Goal: Transaction & Acquisition: Purchase product/service

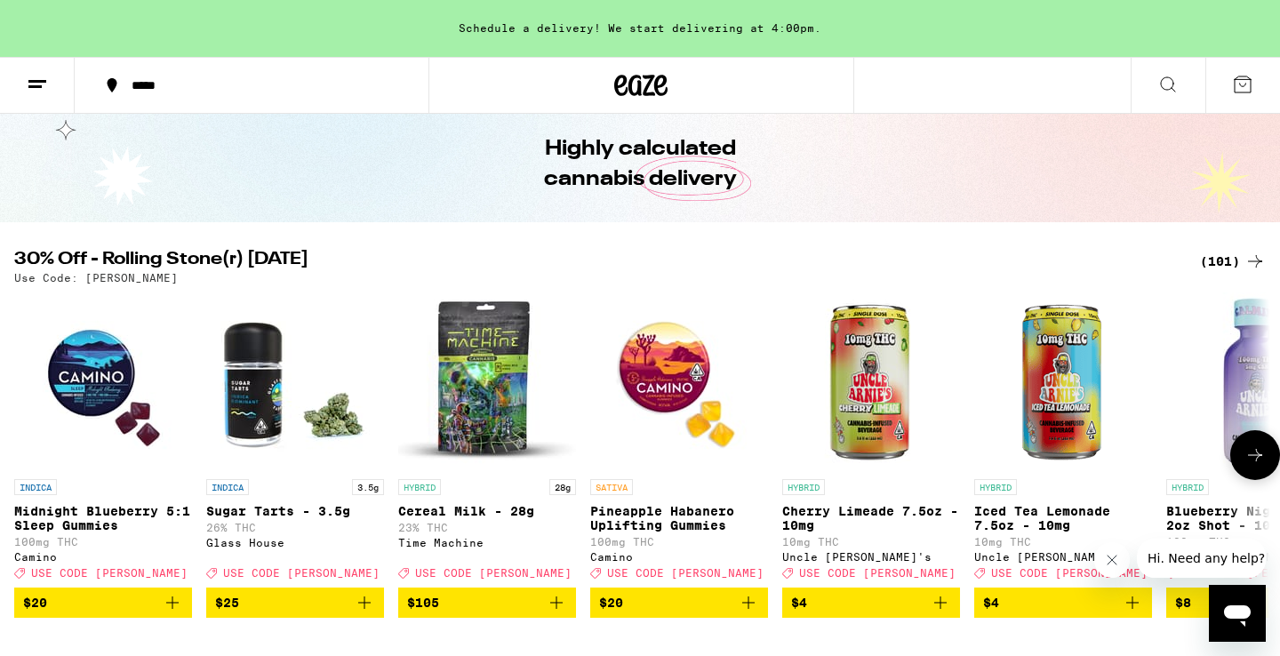
scroll to position [64, 0]
click at [1255, 466] on icon at bounding box center [1255, 455] width 21 height 21
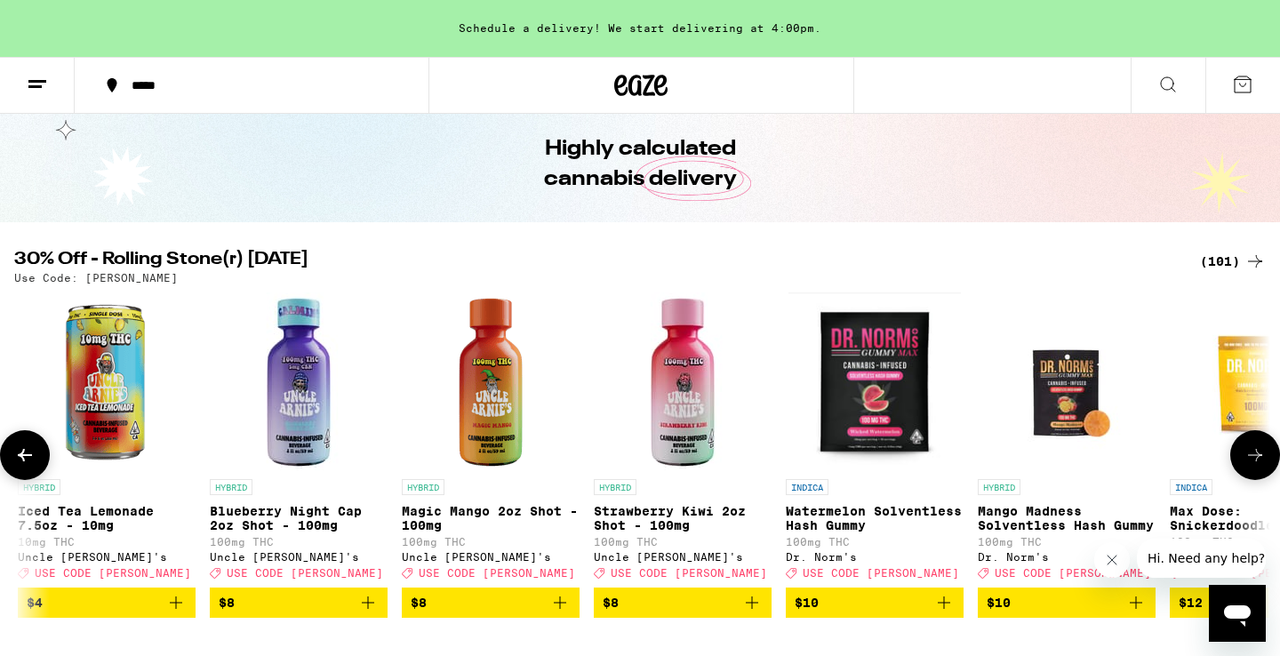
scroll to position [0, 1058]
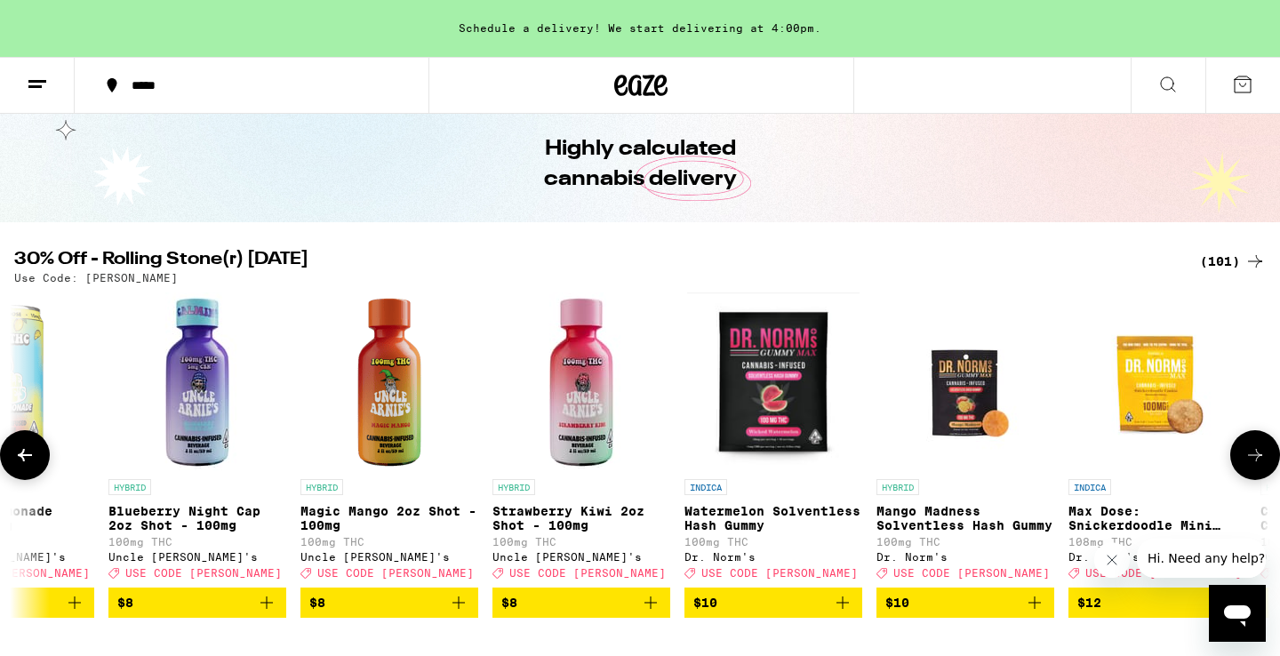
click at [1255, 466] on icon at bounding box center [1255, 455] width 21 height 21
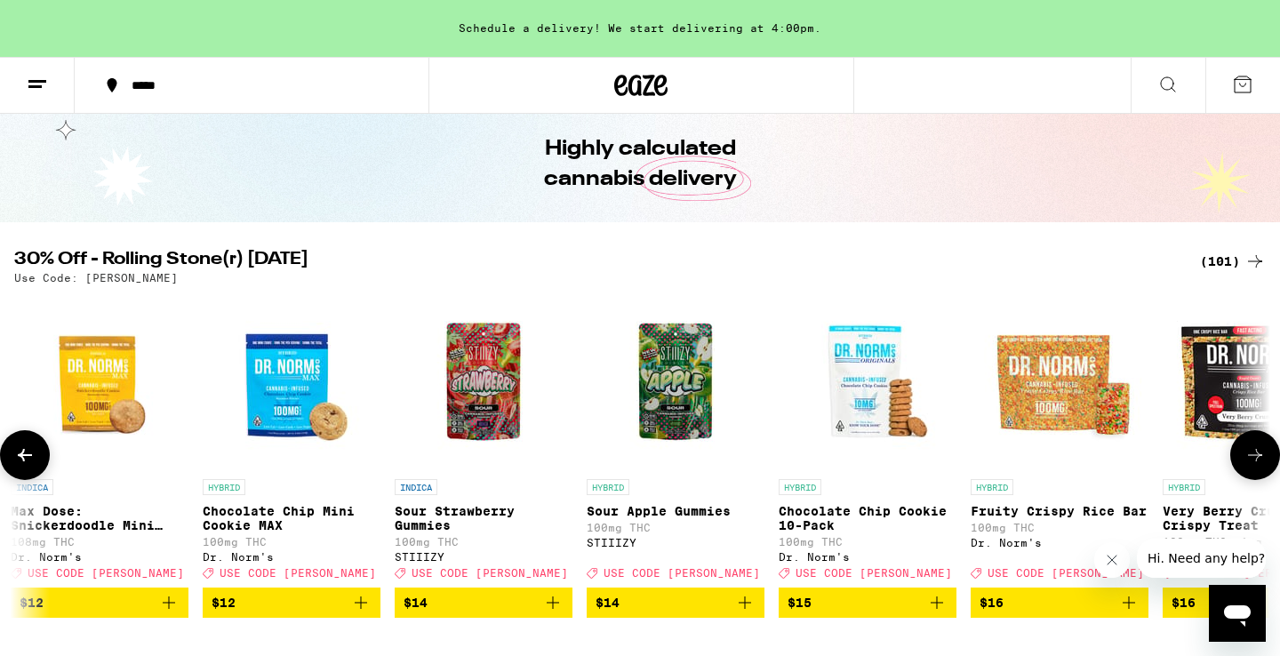
click at [1255, 466] on icon at bounding box center [1255, 455] width 21 height 21
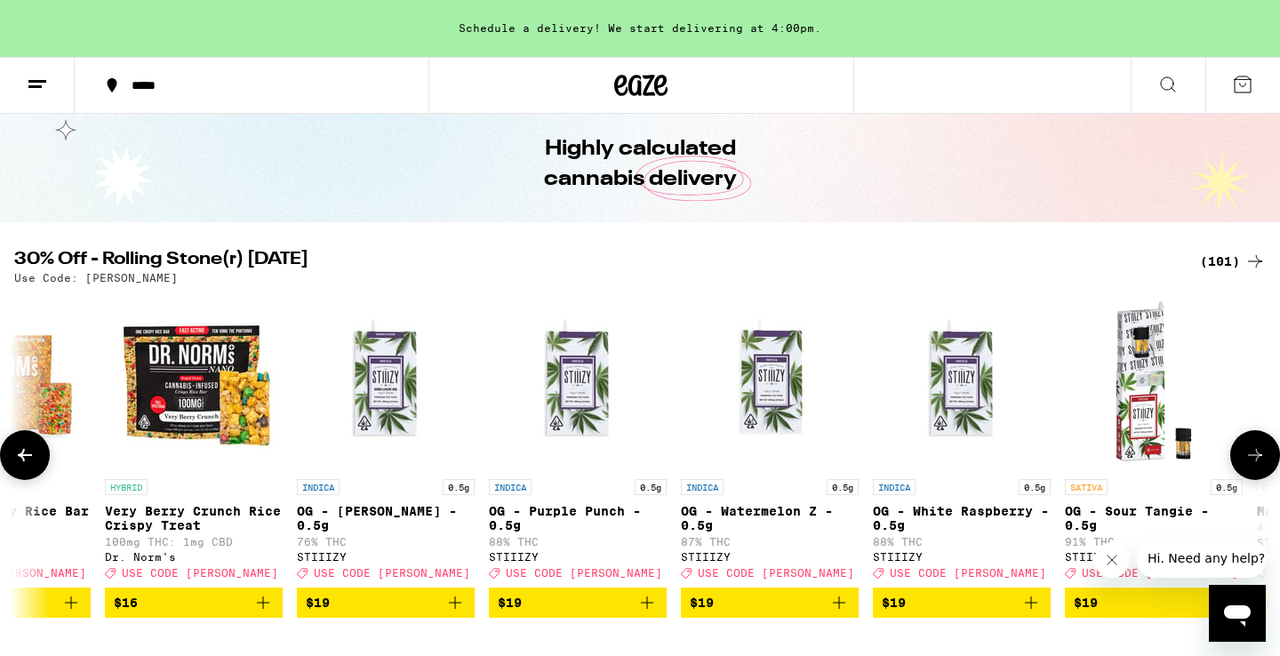
click at [1255, 466] on icon at bounding box center [1255, 455] width 21 height 21
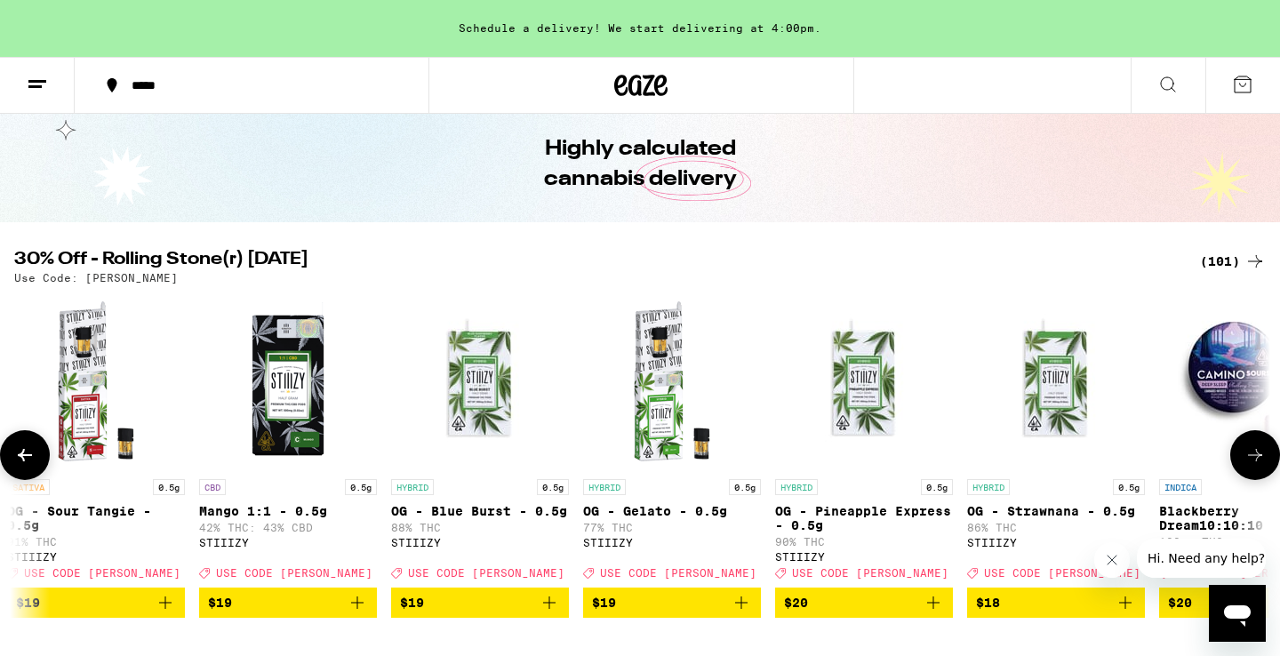
click at [1255, 466] on icon at bounding box center [1255, 455] width 21 height 21
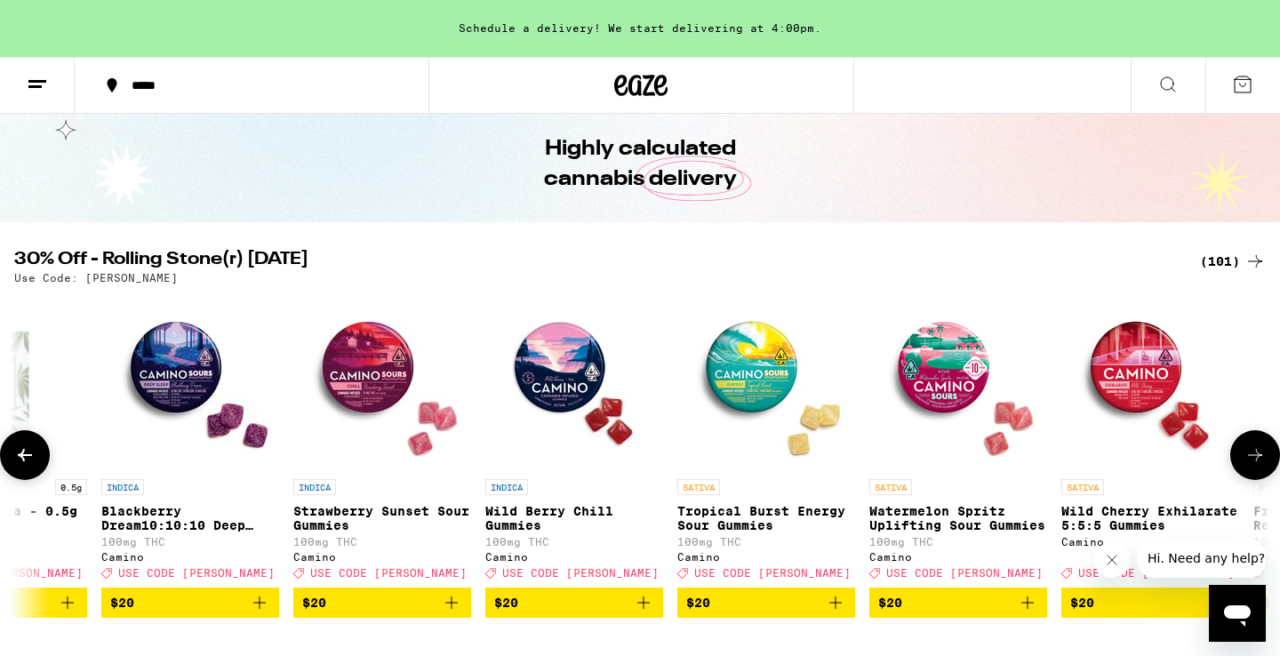
click at [559, 378] on img "Open page for Wild Berry Chill Gummies from Camino" at bounding box center [574, 381] width 178 height 178
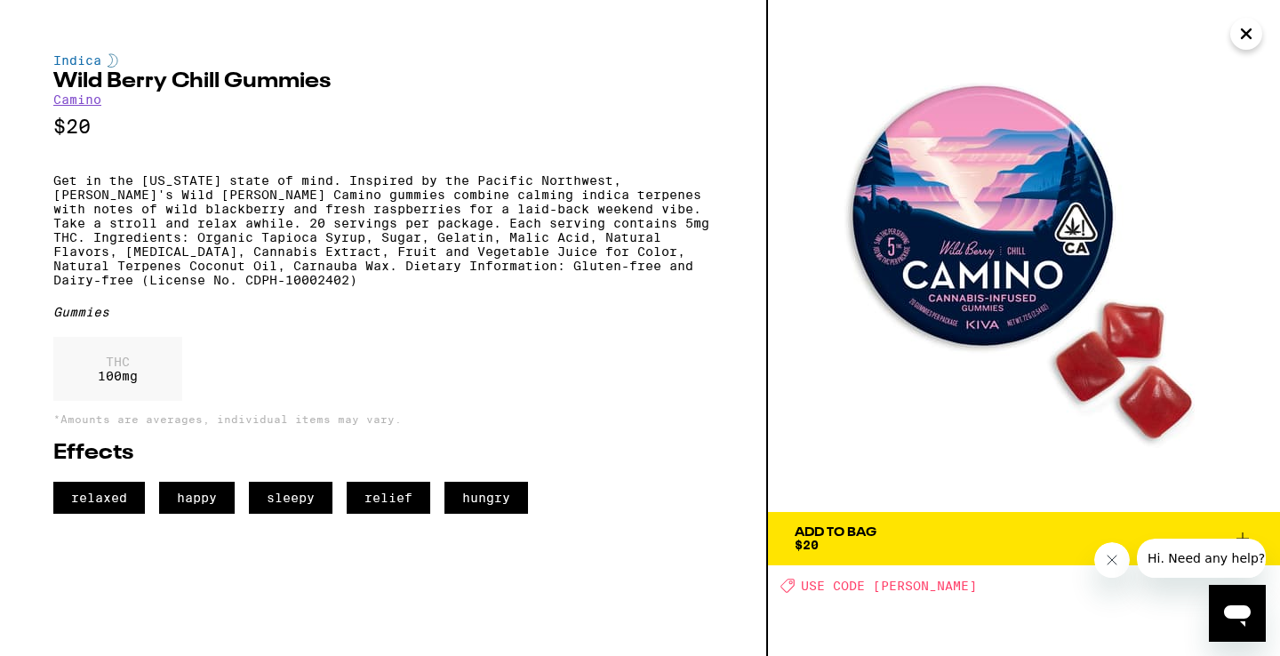
click at [930, 526] on span "Add To Bag $20" at bounding box center [1024, 538] width 459 height 25
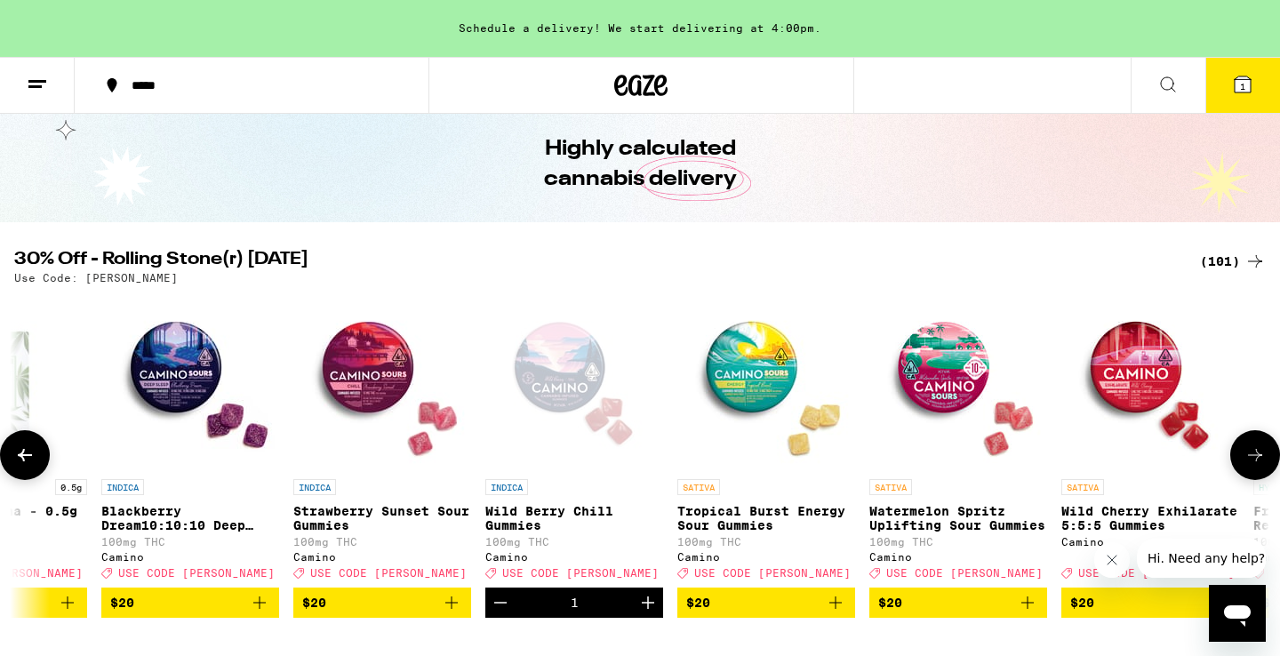
click at [1259, 458] on icon at bounding box center [1255, 455] width 21 height 21
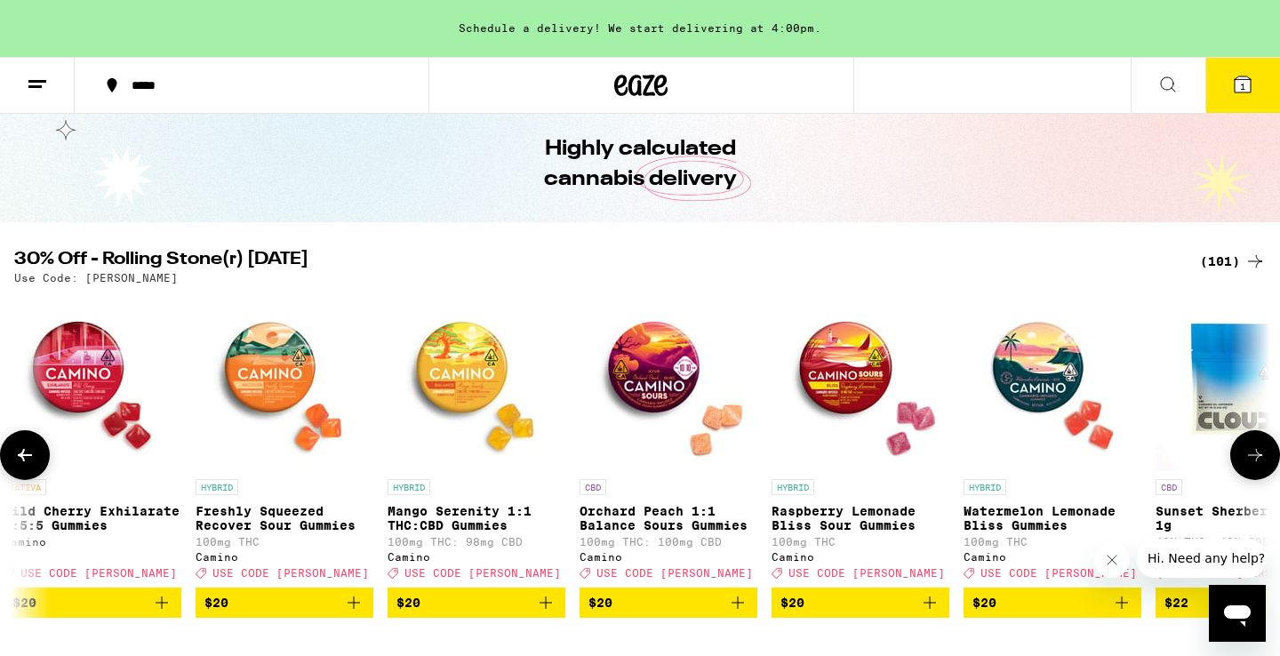
click at [1049, 365] on img "Open page for Watermelon Lemonade Bliss Gummies from Camino" at bounding box center [1053, 381] width 178 height 178
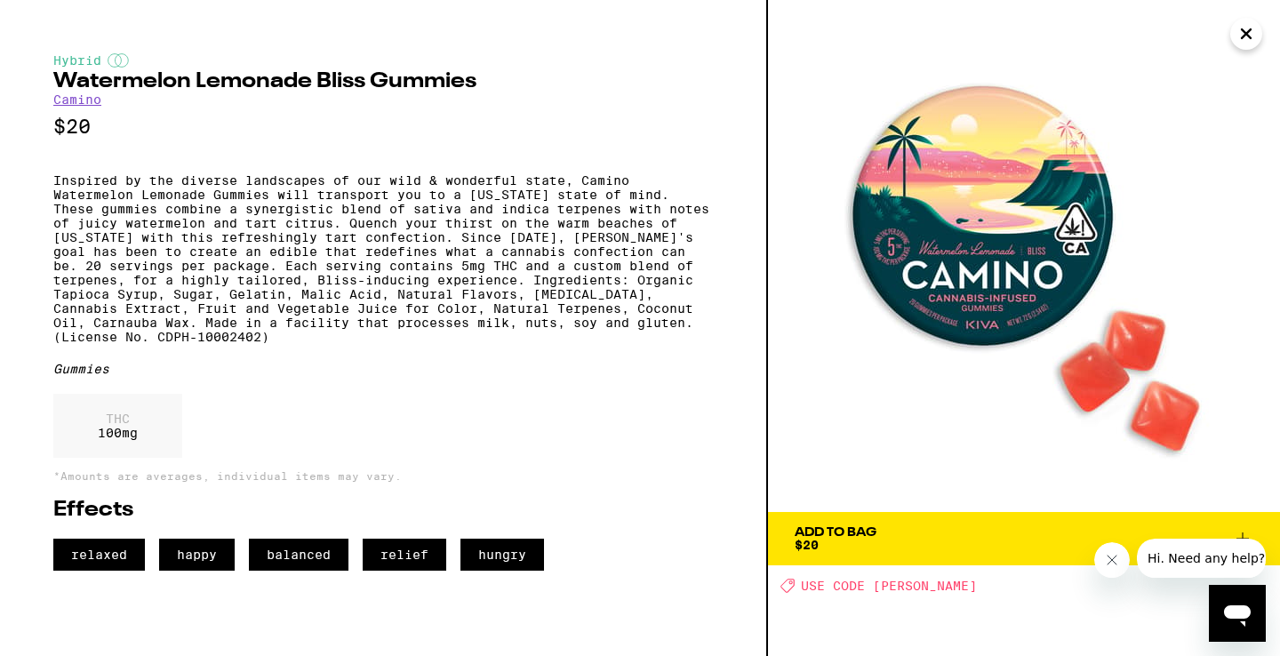
click at [1011, 540] on span "Add To Bag $20" at bounding box center [1024, 538] width 459 height 25
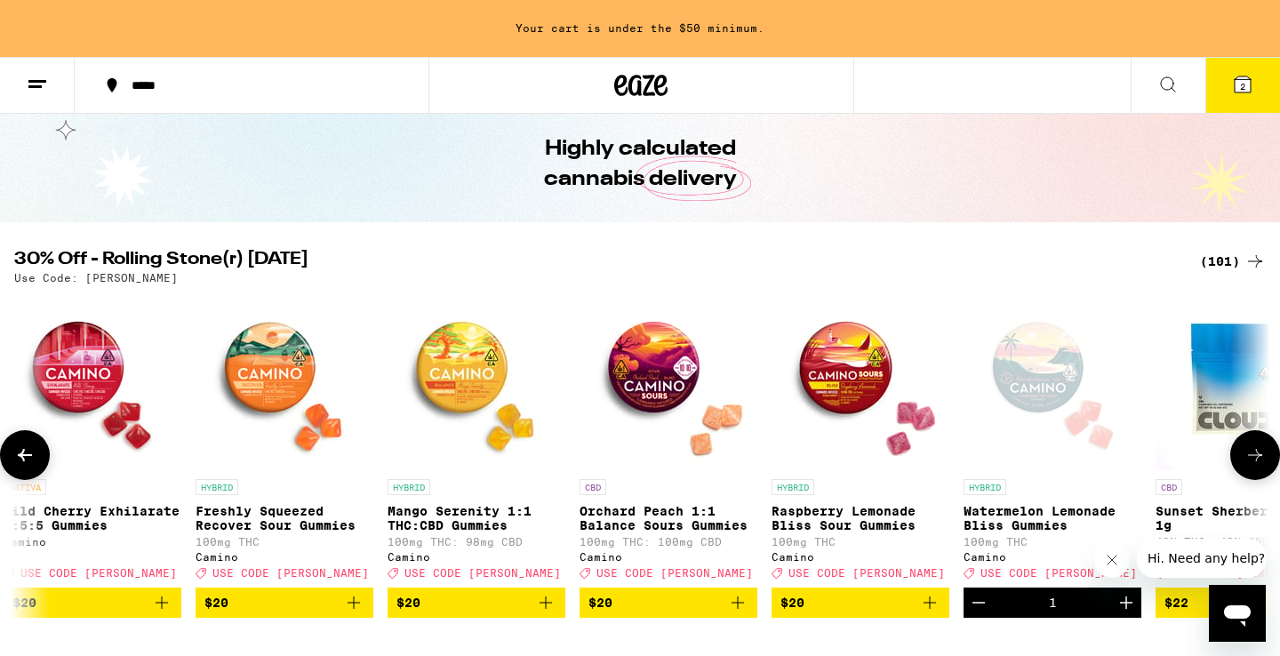
click at [1246, 454] on icon at bounding box center [1255, 455] width 21 height 21
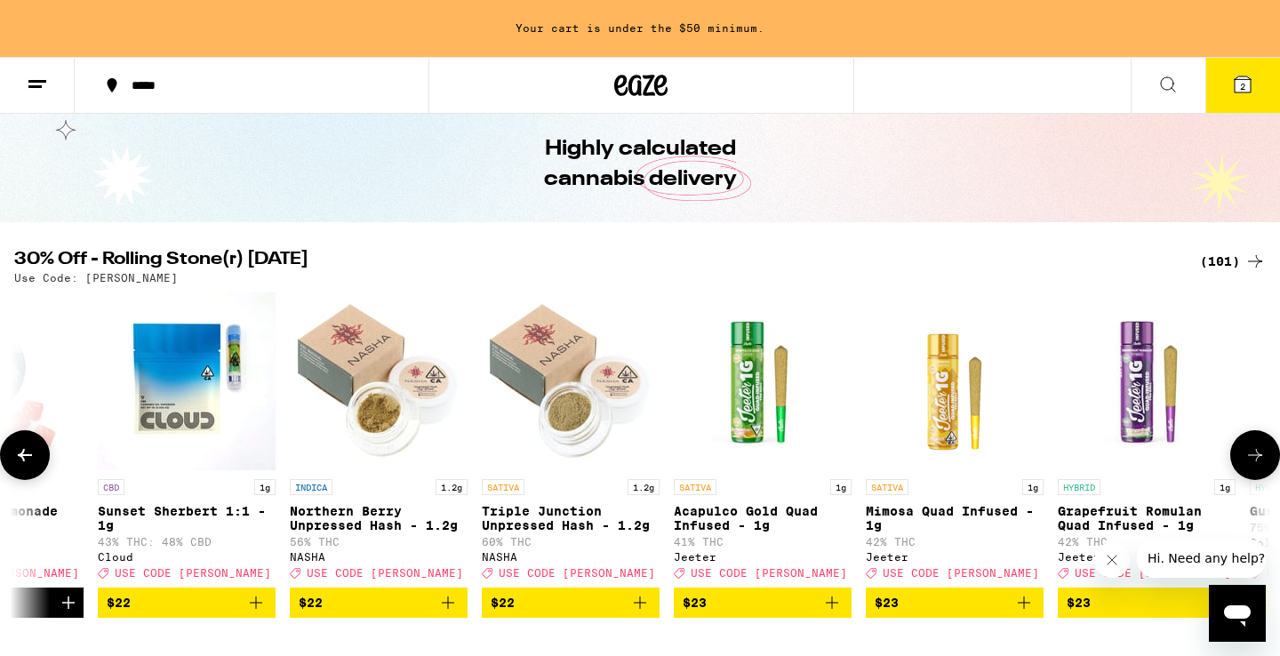
click at [1246, 454] on icon at bounding box center [1255, 455] width 21 height 21
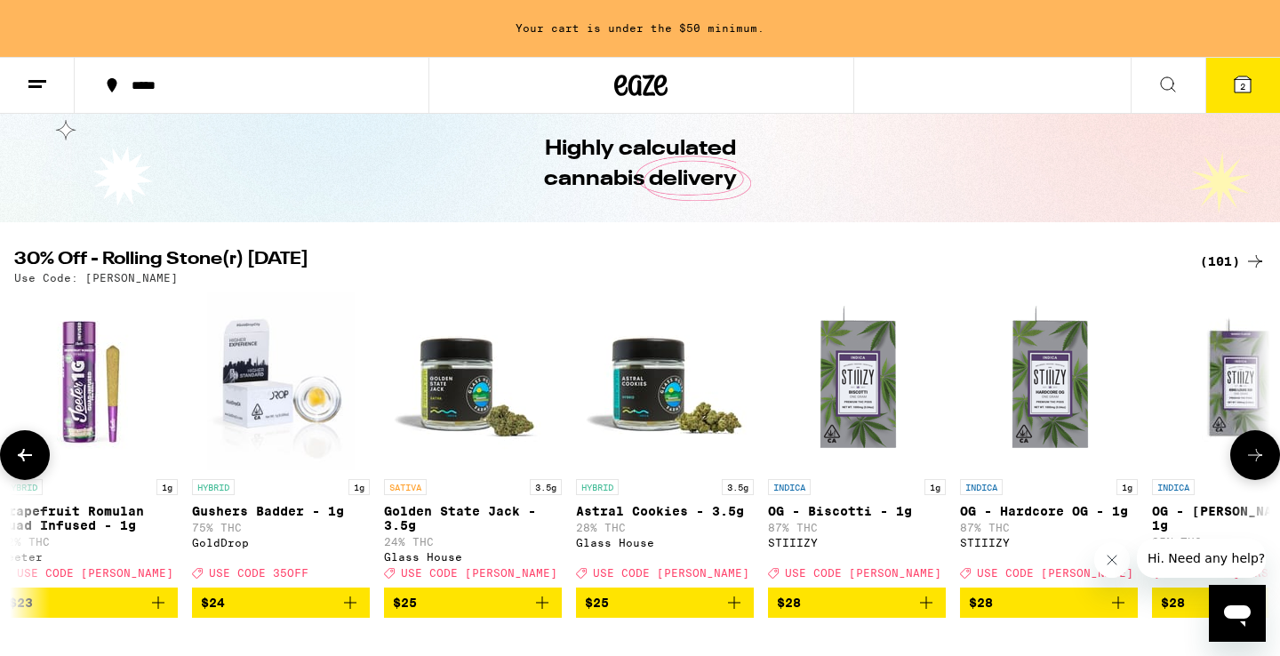
click at [1246, 454] on icon at bounding box center [1255, 455] width 21 height 21
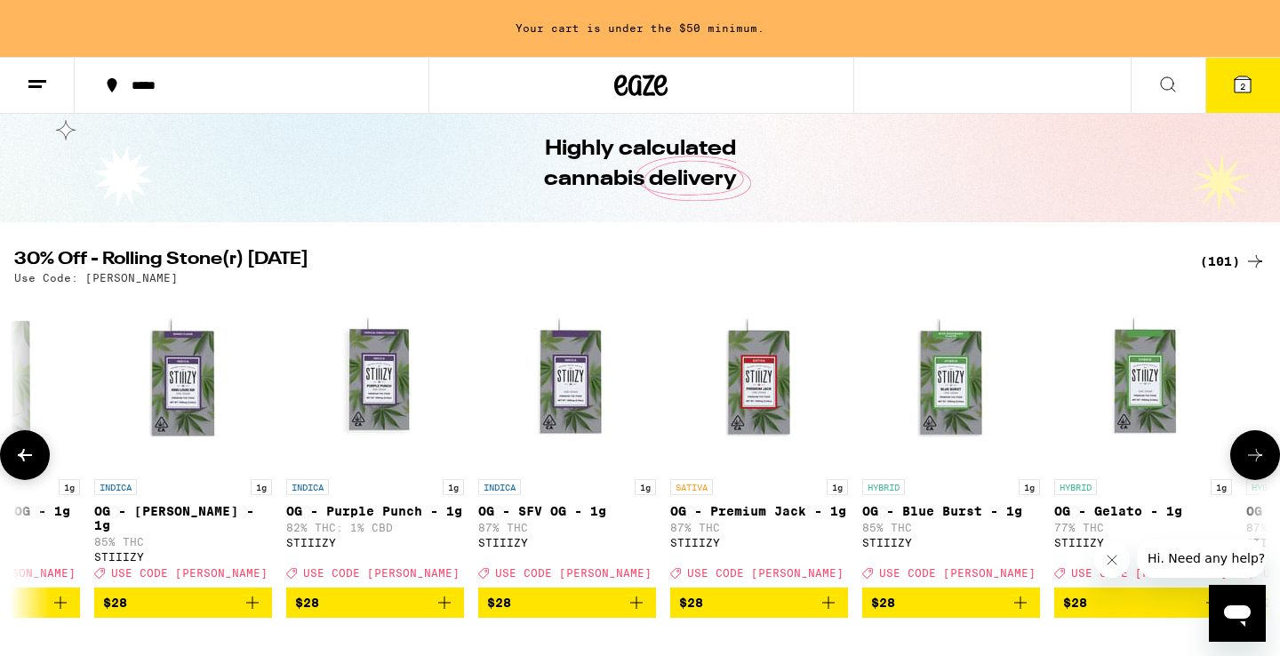
click at [1254, 456] on icon at bounding box center [1255, 455] width 21 height 21
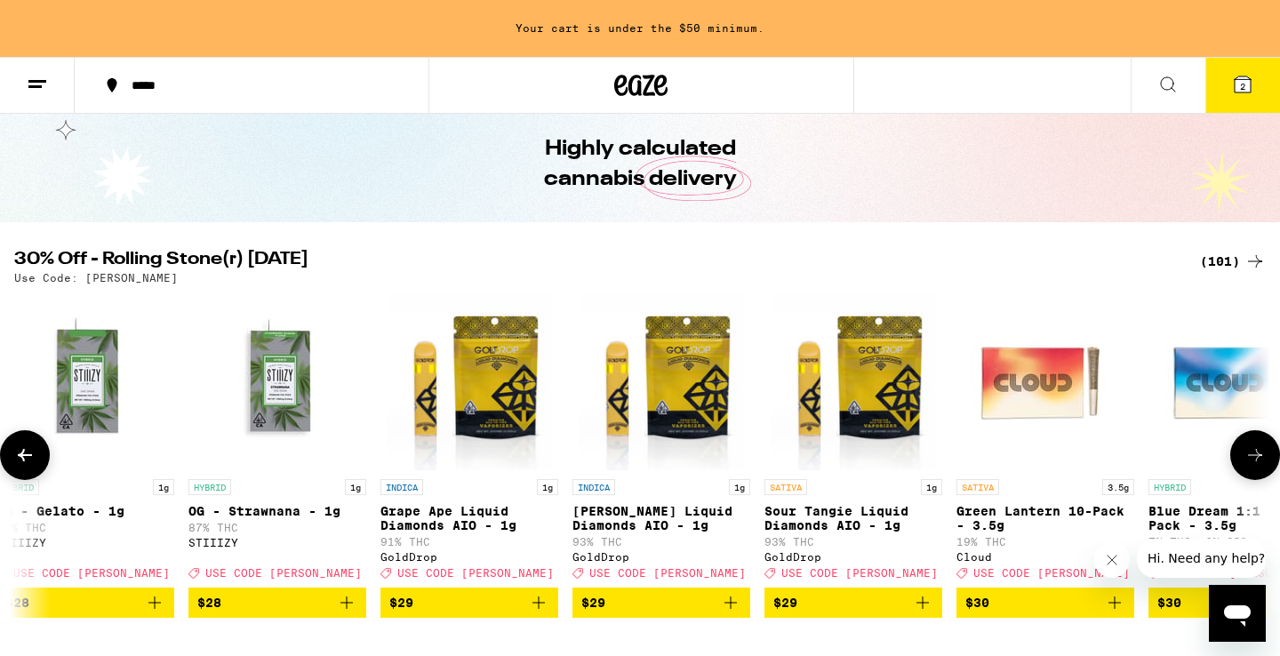
click at [1254, 456] on icon at bounding box center [1255, 455] width 21 height 21
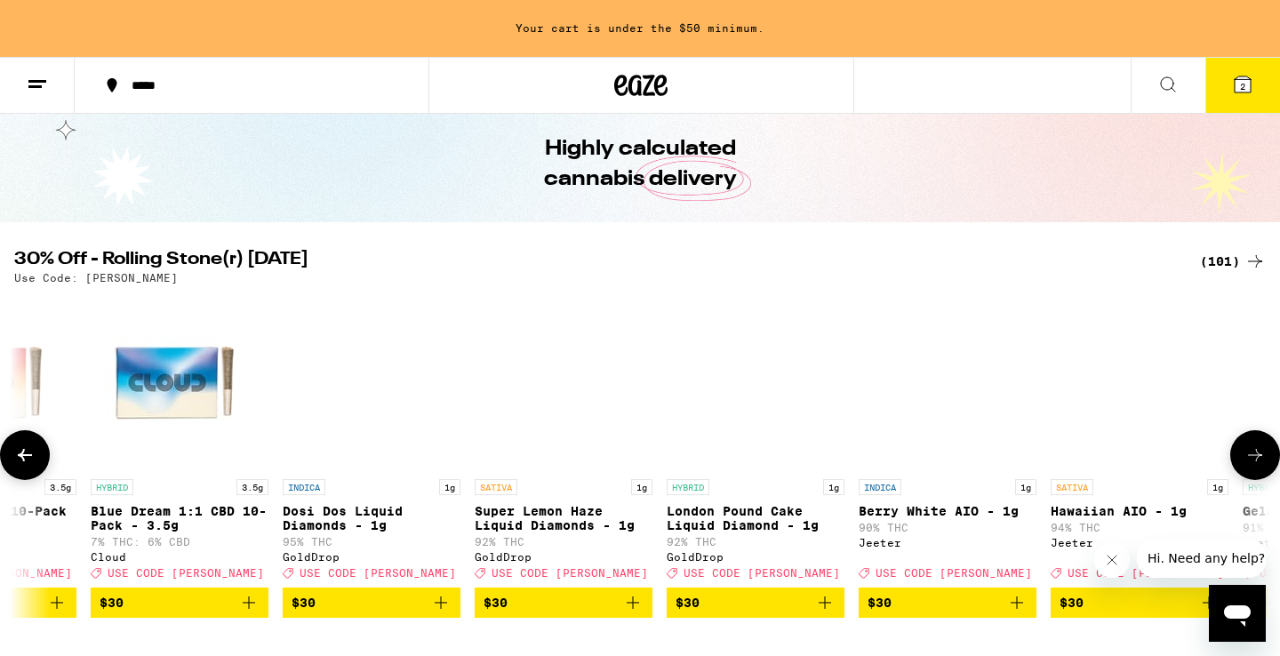
click at [1254, 456] on icon at bounding box center [1255, 455] width 21 height 21
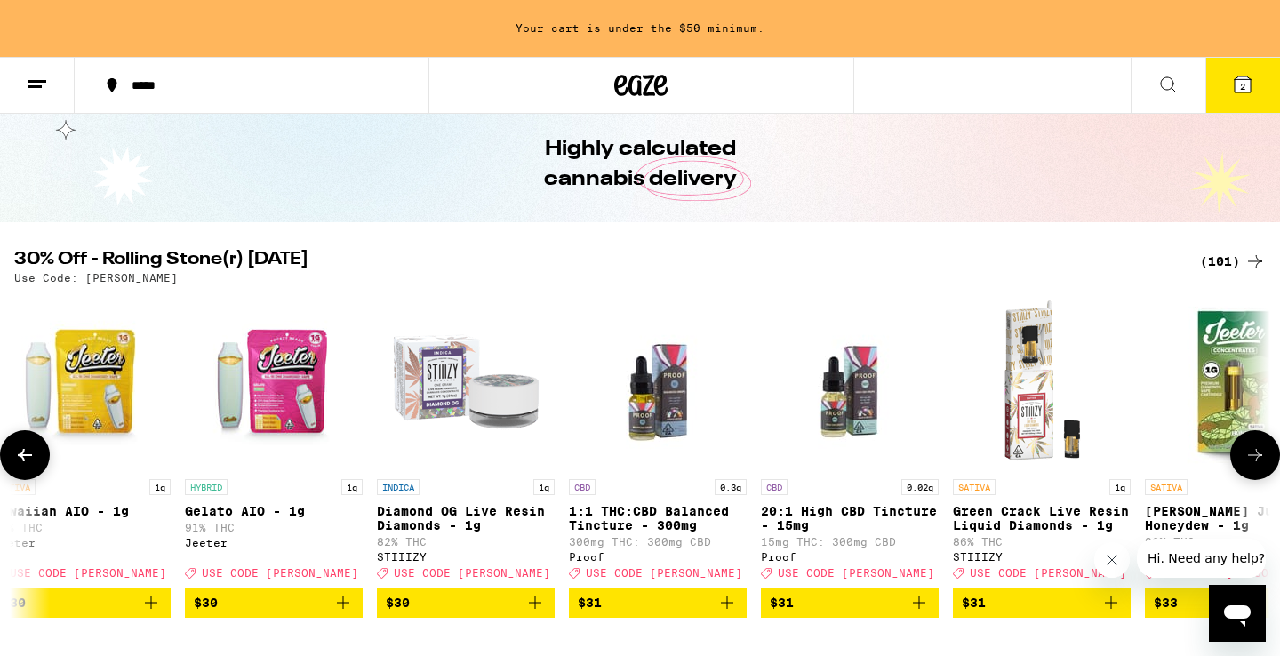
click at [1254, 456] on icon at bounding box center [1255, 455] width 21 height 21
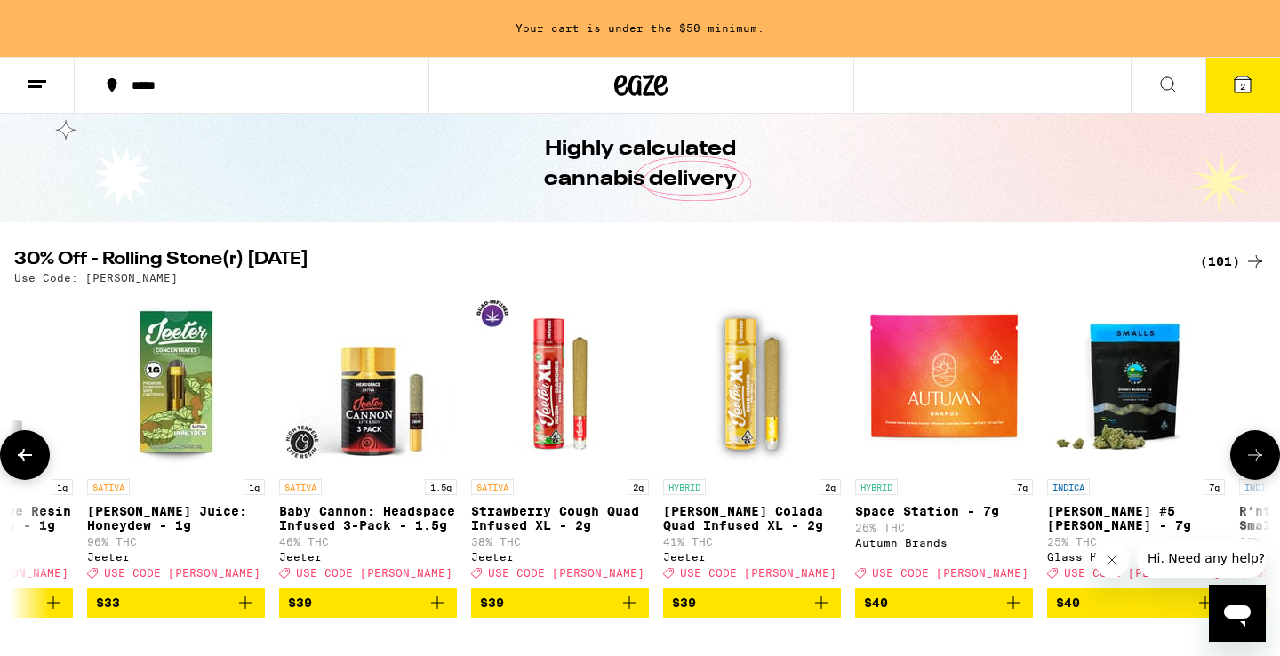
click at [1254, 456] on icon at bounding box center [1255, 455] width 21 height 21
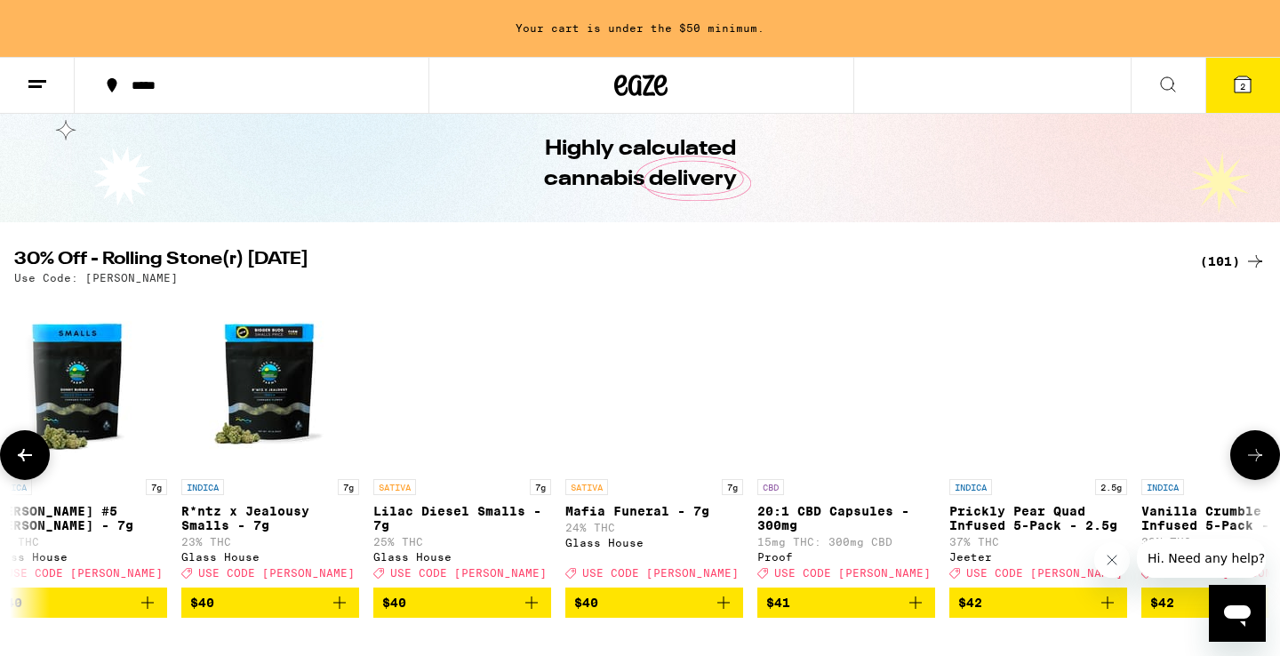
click at [1254, 456] on icon at bounding box center [1255, 455] width 21 height 21
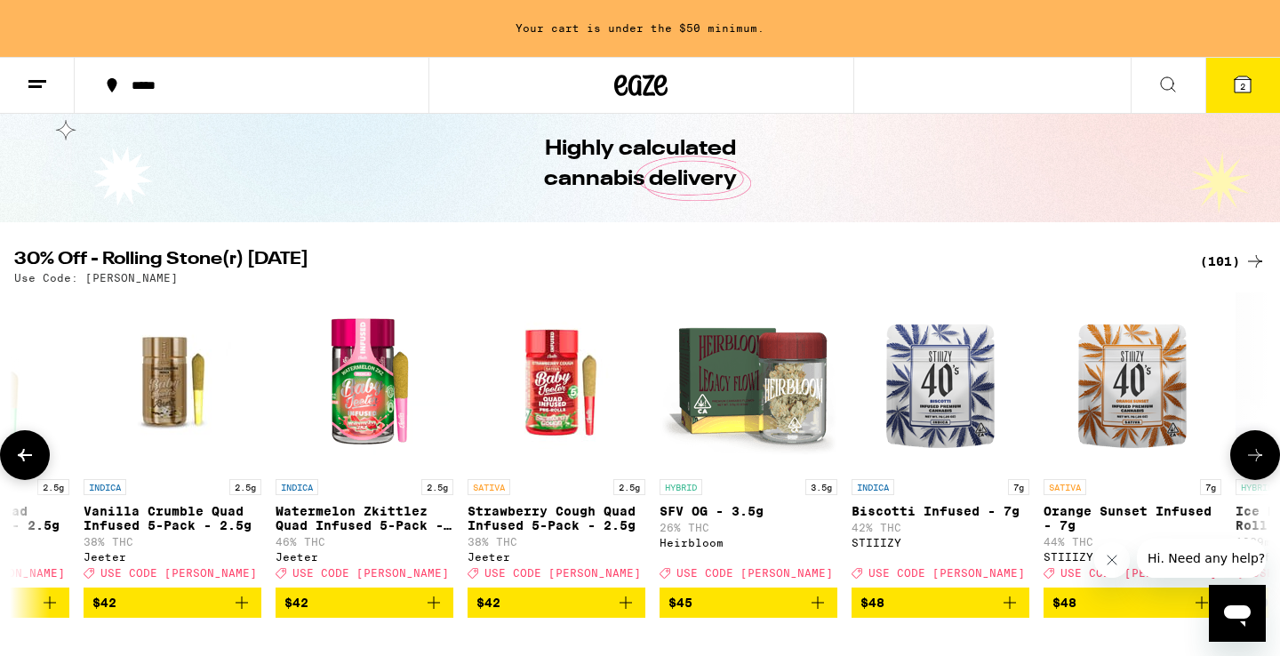
click at [1254, 456] on icon at bounding box center [1255, 455] width 21 height 21
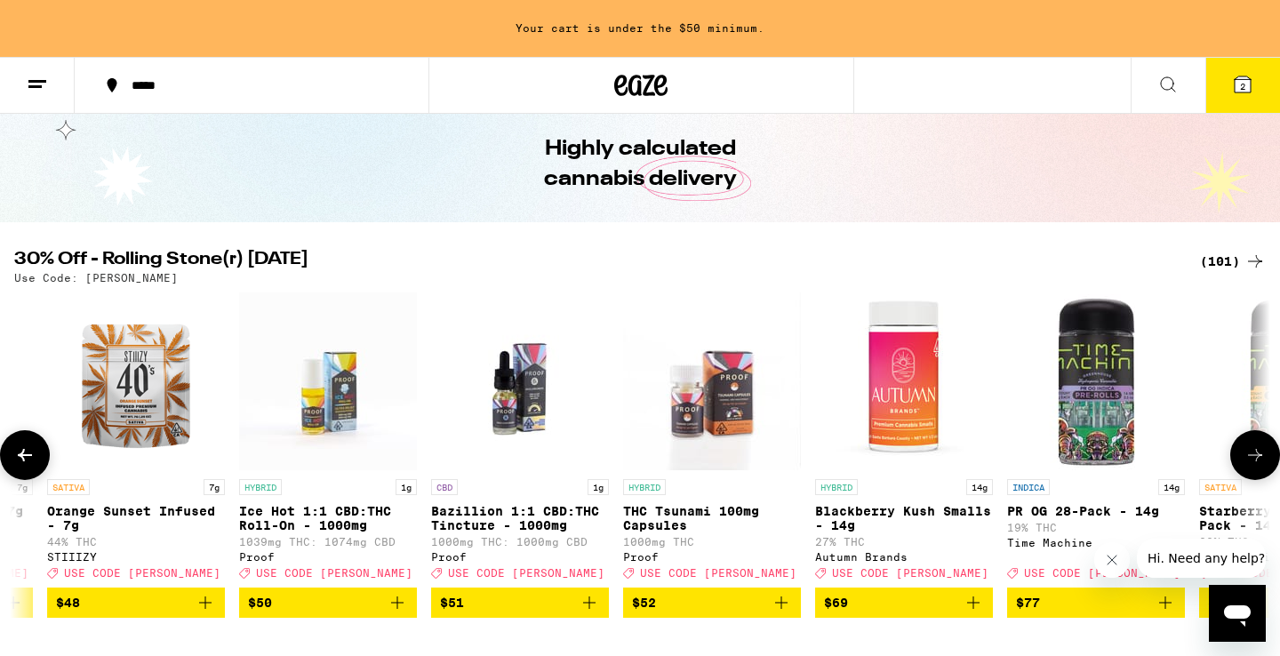
scroll to position [0, 16927]
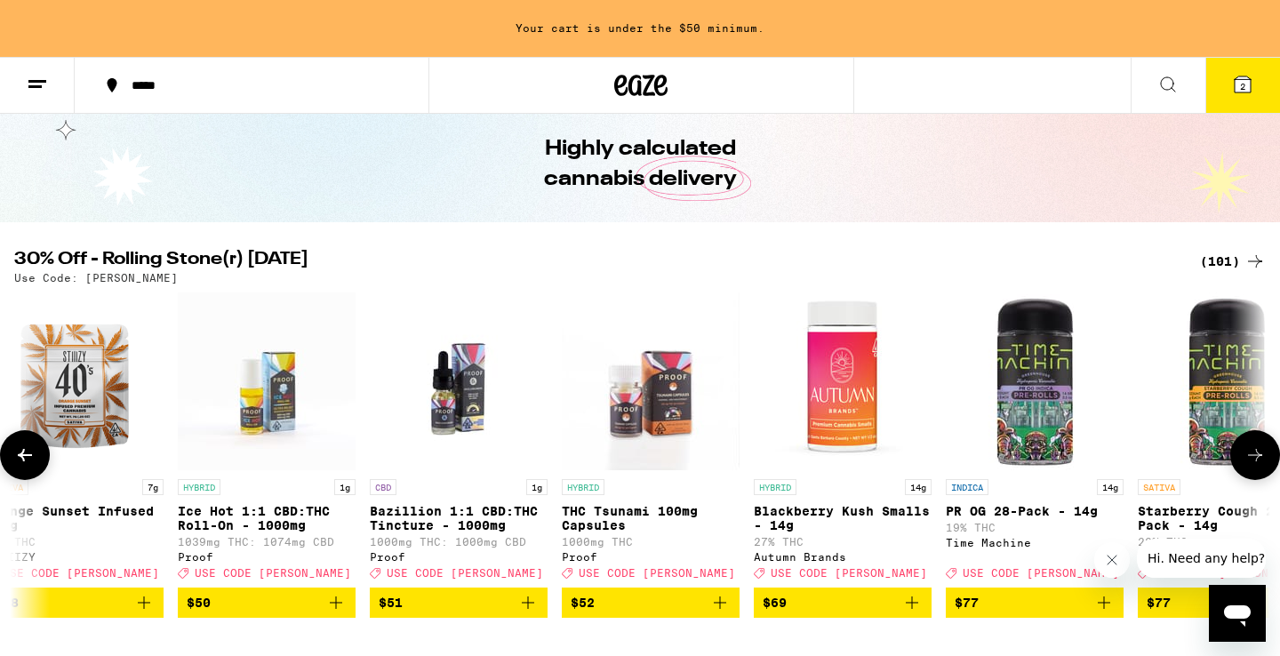
click at [1254, 456] on icon at bounding box center [1255, 455] width 21 height 21
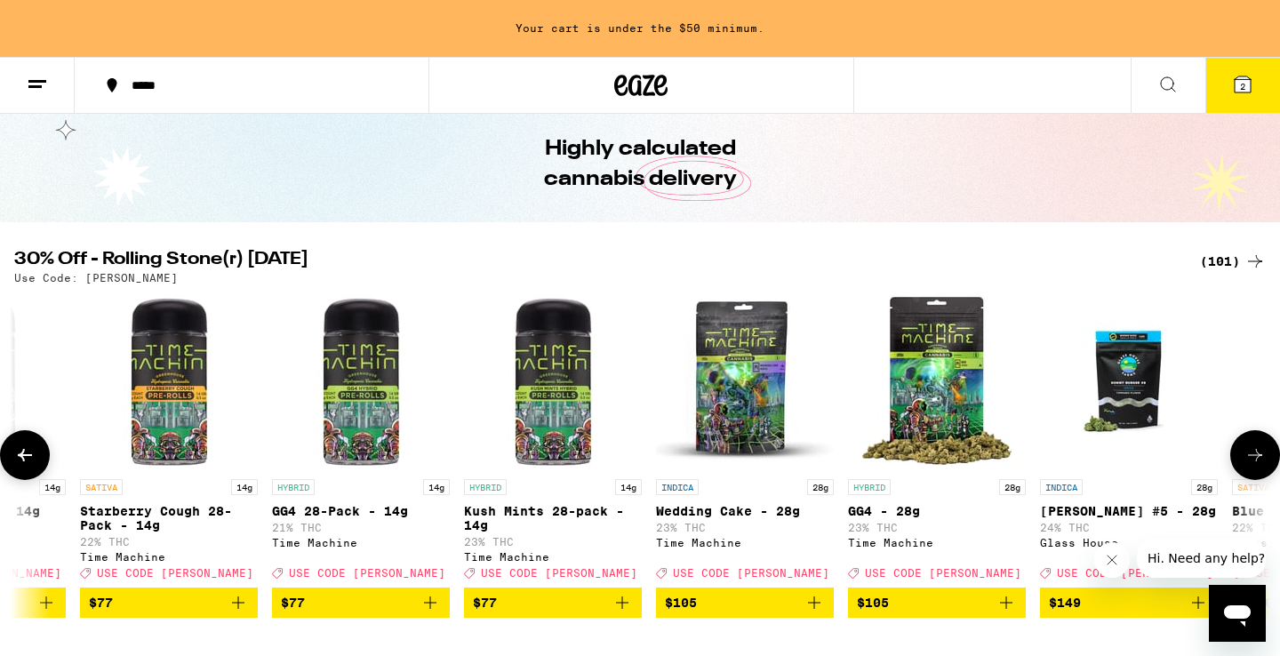
click at [1254, 456] on icon at bounding box center [1255, 455] width 21 height 21
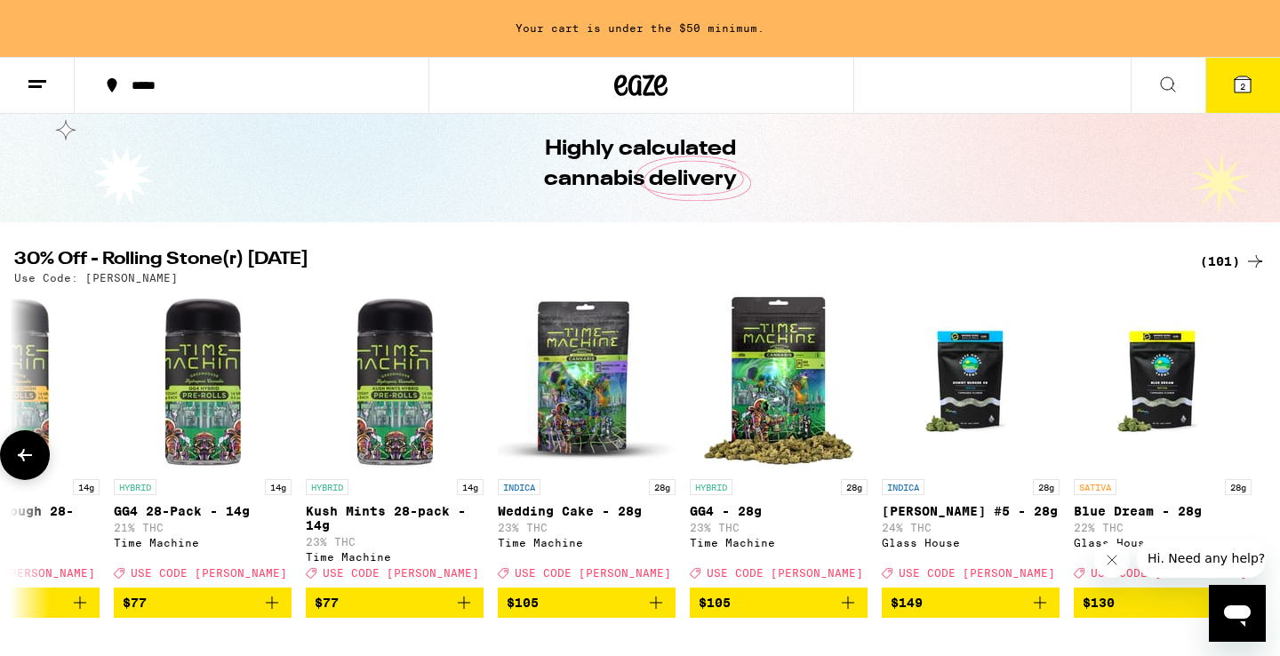
click at [1254, 456] on div at bounding box center [1255, 455] width 50 height 50
click at [1247, 257] on icon at bounding box center [1255, 261] width 21 height 21
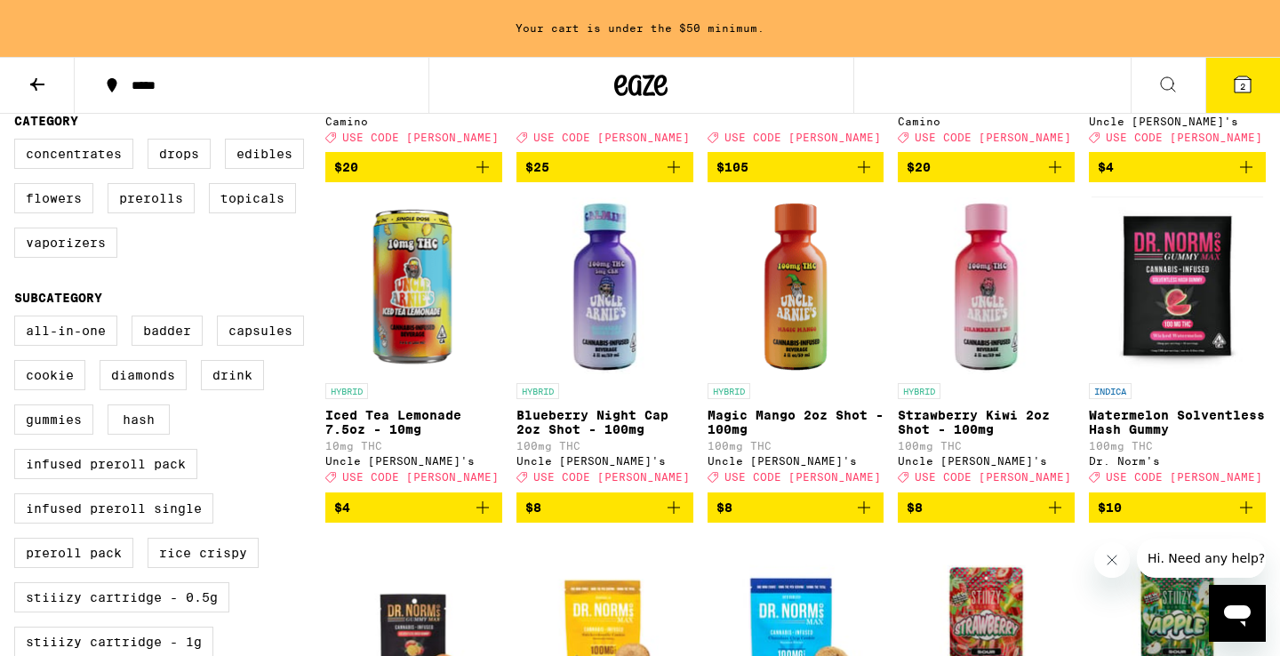
scroll to position [461, 0]
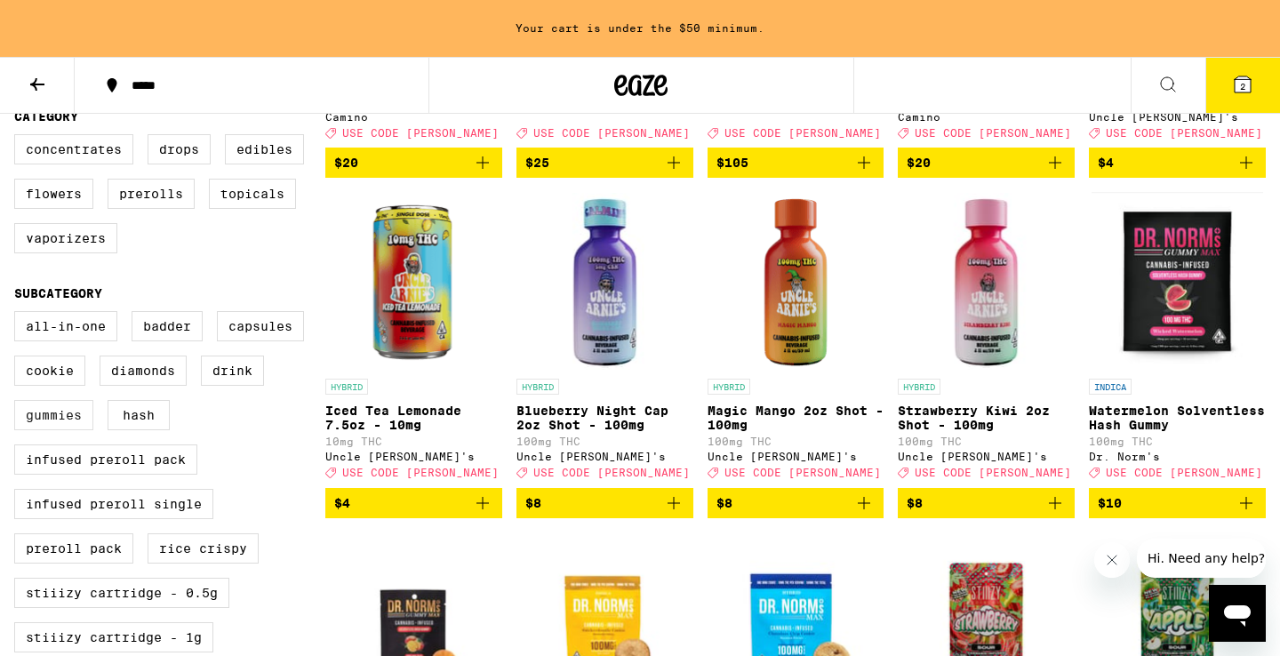
click at [67, 429] on label "Gummies" at bounding box center [53, 415] width 79 height 30
click at [19, 315] on input "Gummies" at bounding box center [18, 314] width 1 height 1
checkbox input "true"
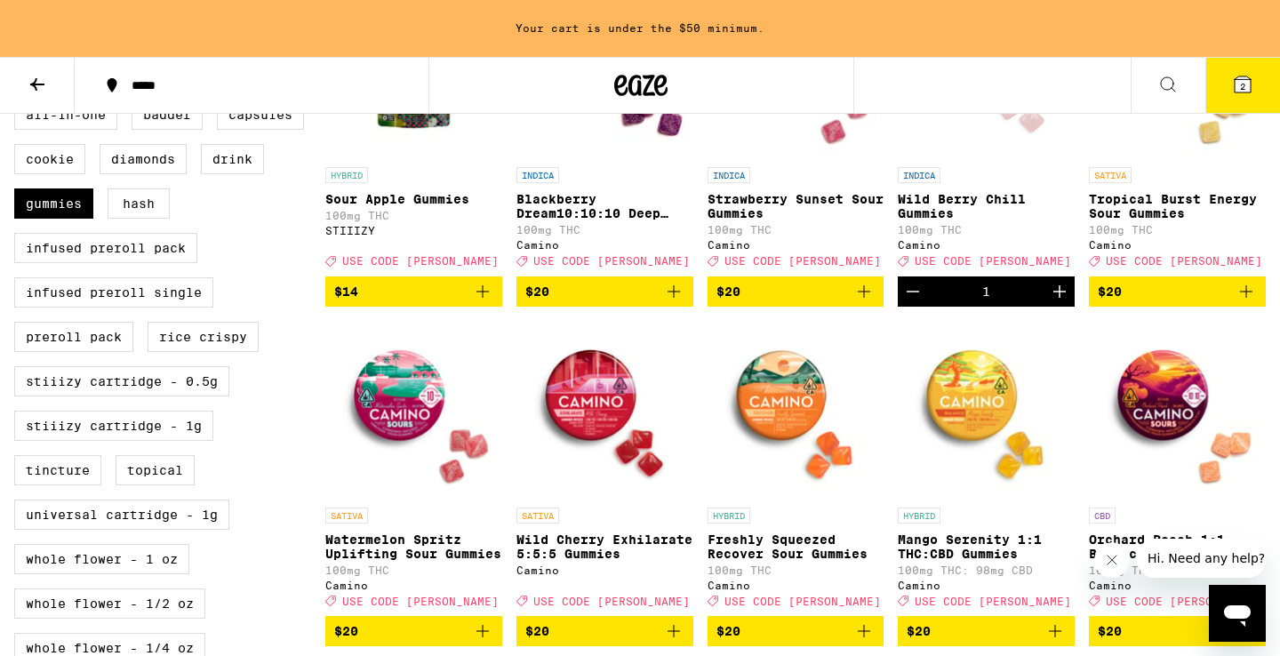
scroll to position [677, 0]
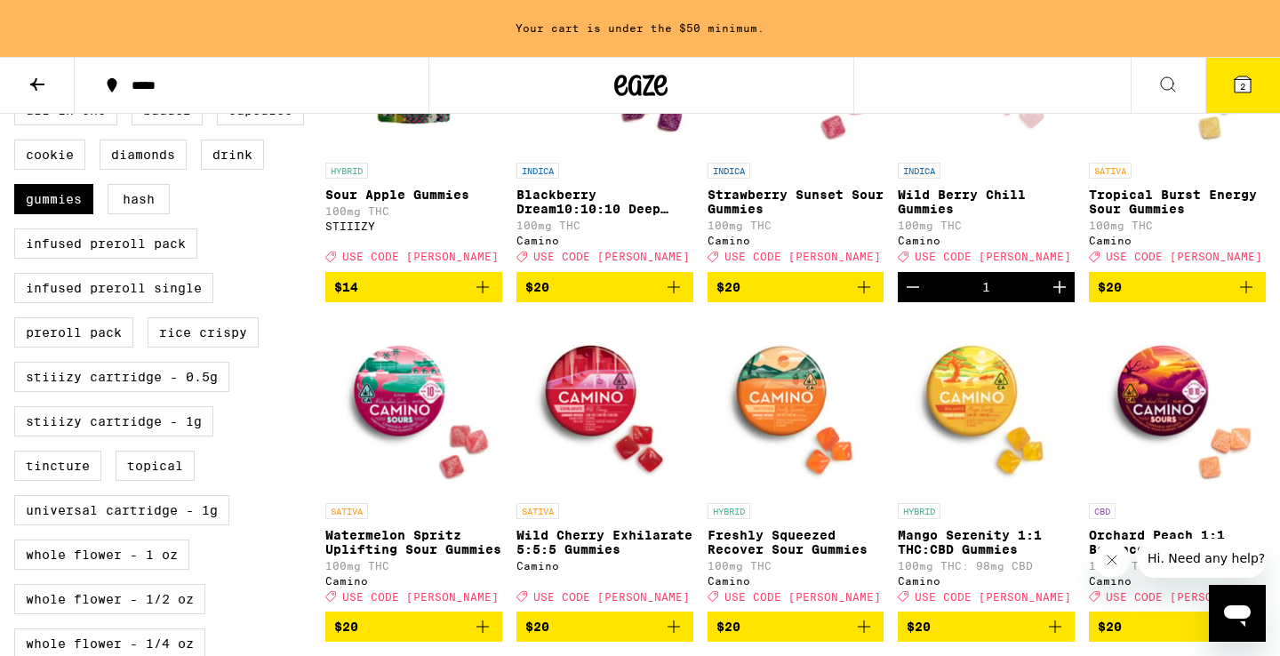
click at [781, 397] on img "Open page for Freshly Squeezed Recover Sour Gummies from Camino" at bounding box center [796, 405] width 177 height 178
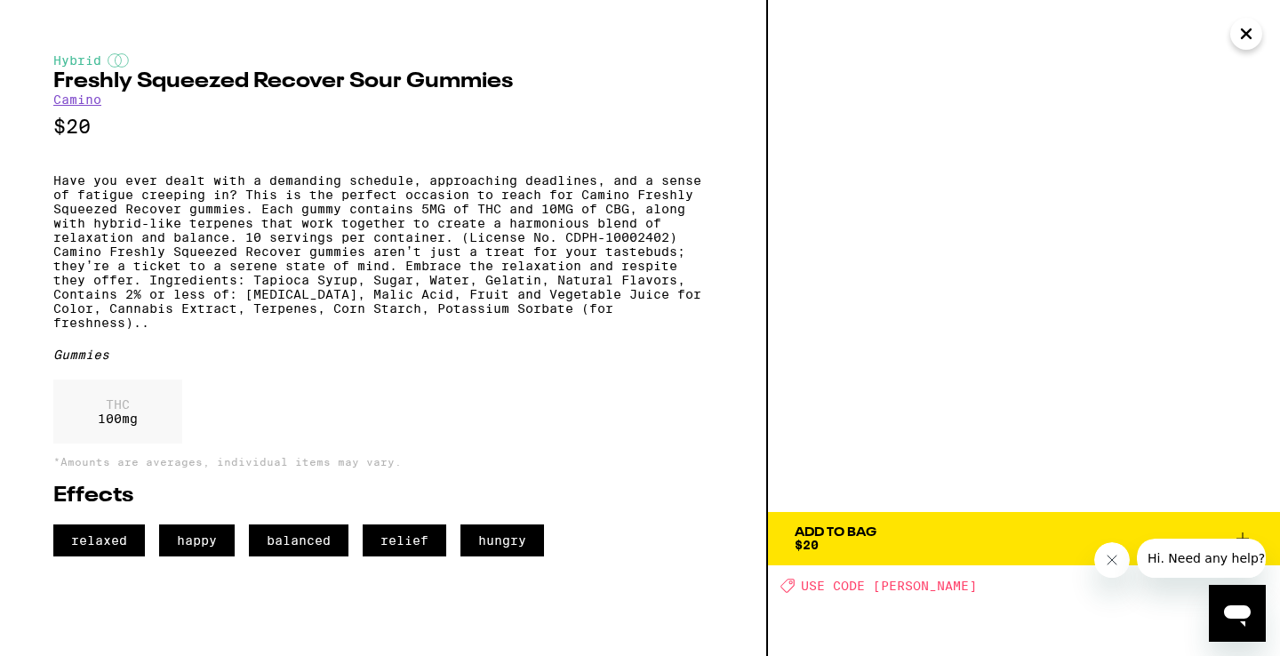
click at [893, 531] on span "Add To Bag $20" at bounding box center [1024, 538] width 459 height 25
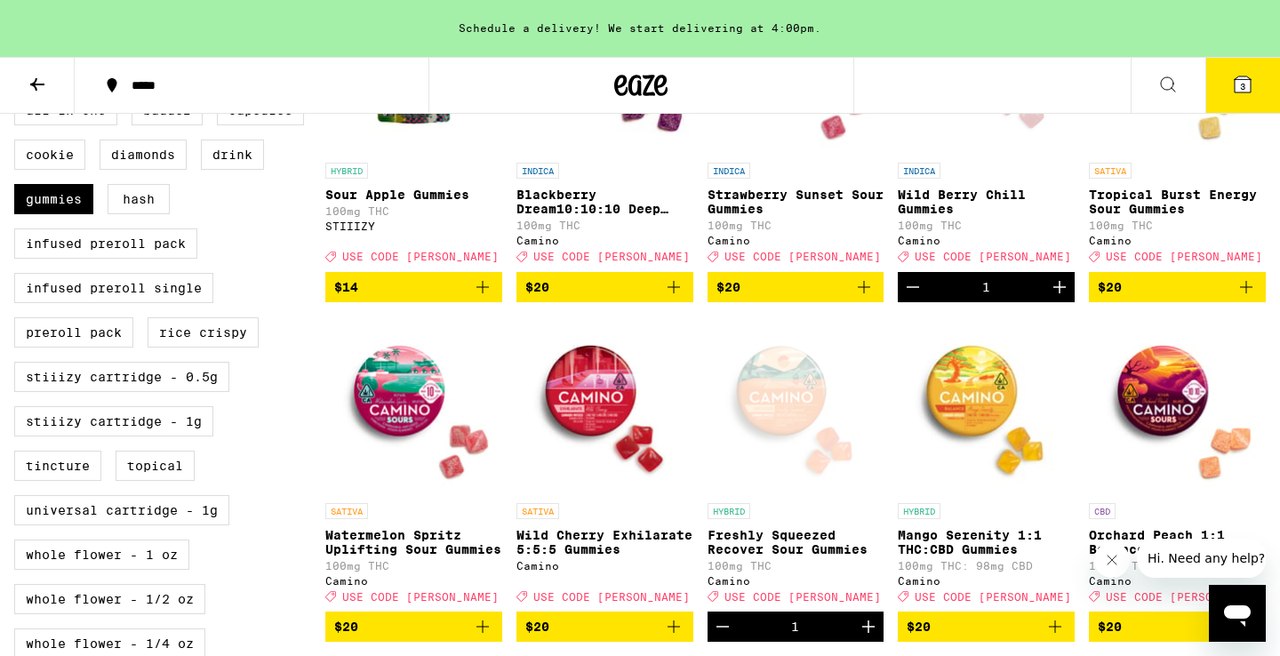
click at [1239, 88] on icon at bounding box center [1243, 84] width 16 height 16
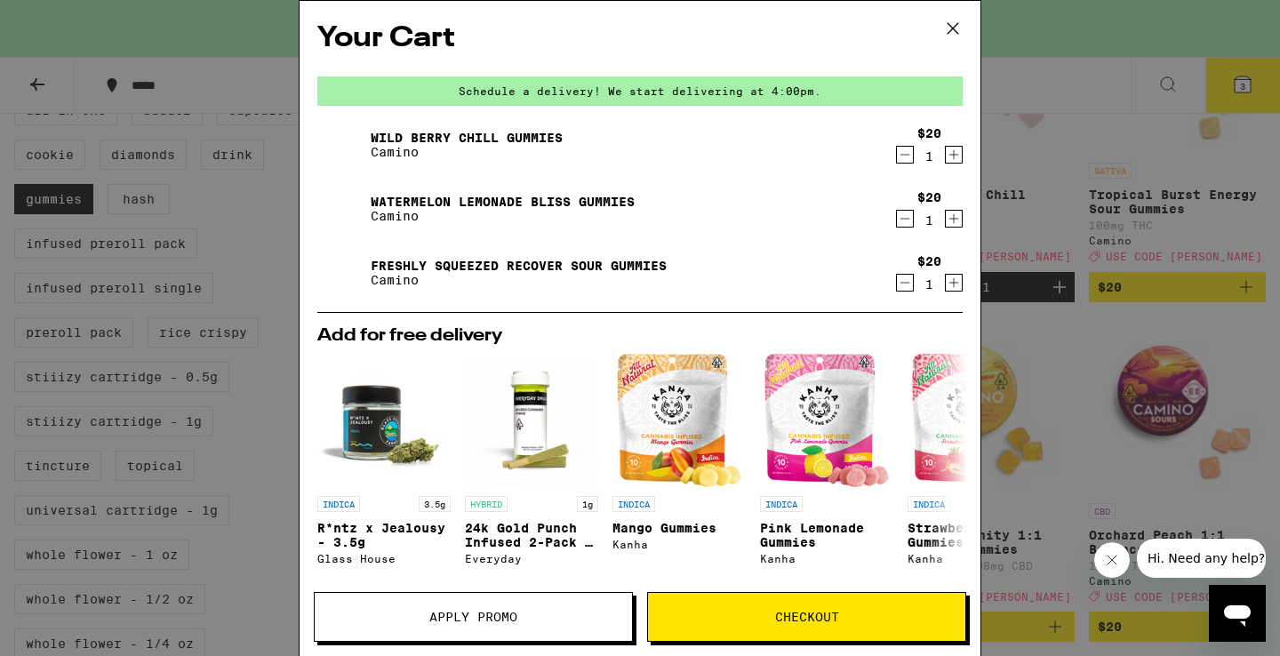
click at [539, 615] on span "Apply Promo" at bounding box center [473, 617] width 317 height 12
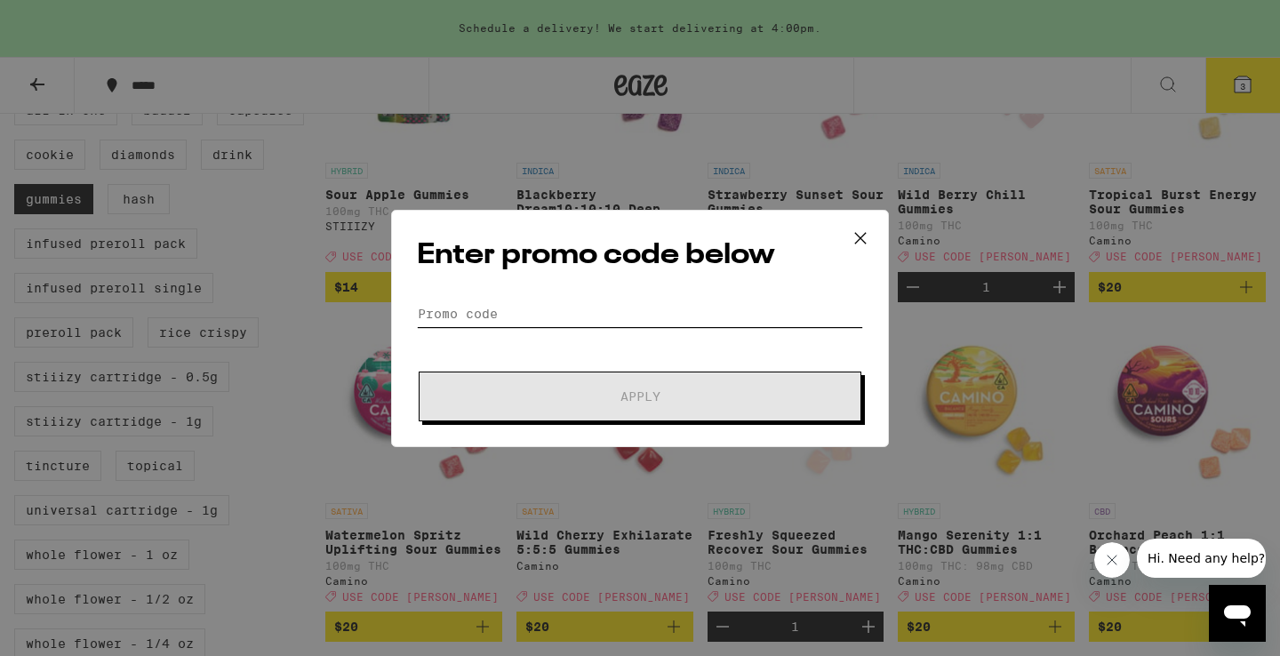
click at [464, 317] on input "Promo Code" at bounding box center [640, 313] width 446 height 27
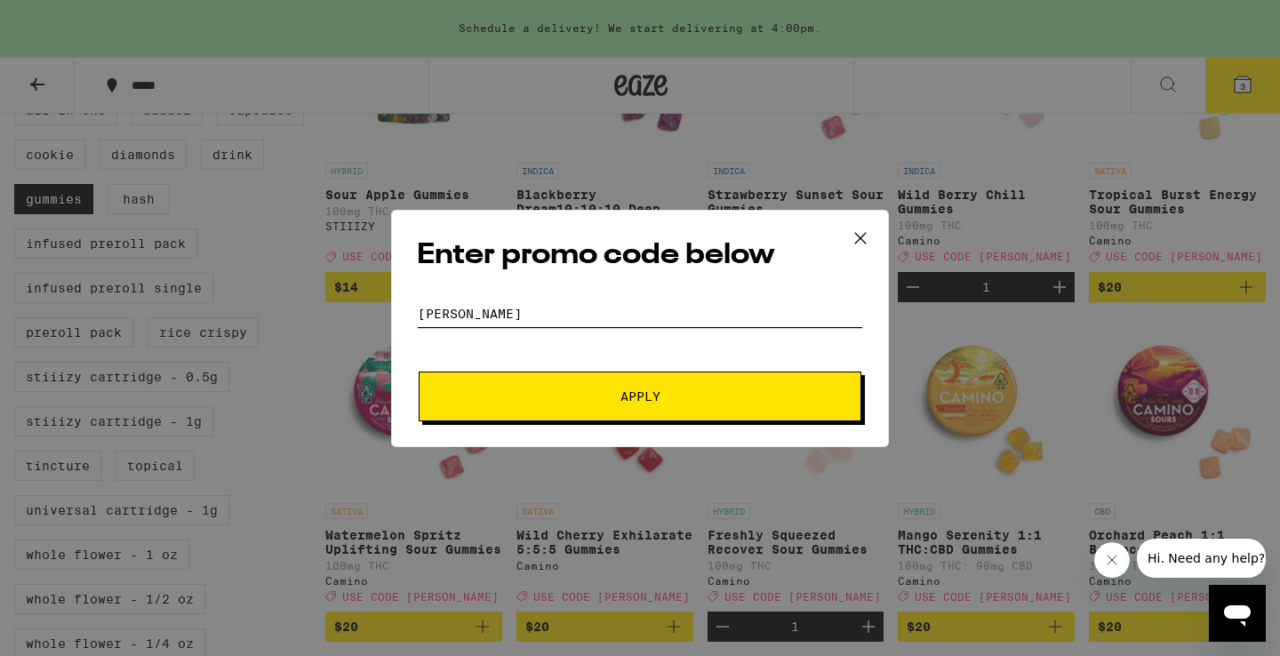
type input "[PERSON_NAME]"
click at [545, 397] on span "Apply" at bounding box center [640, 396] width 320 height 12
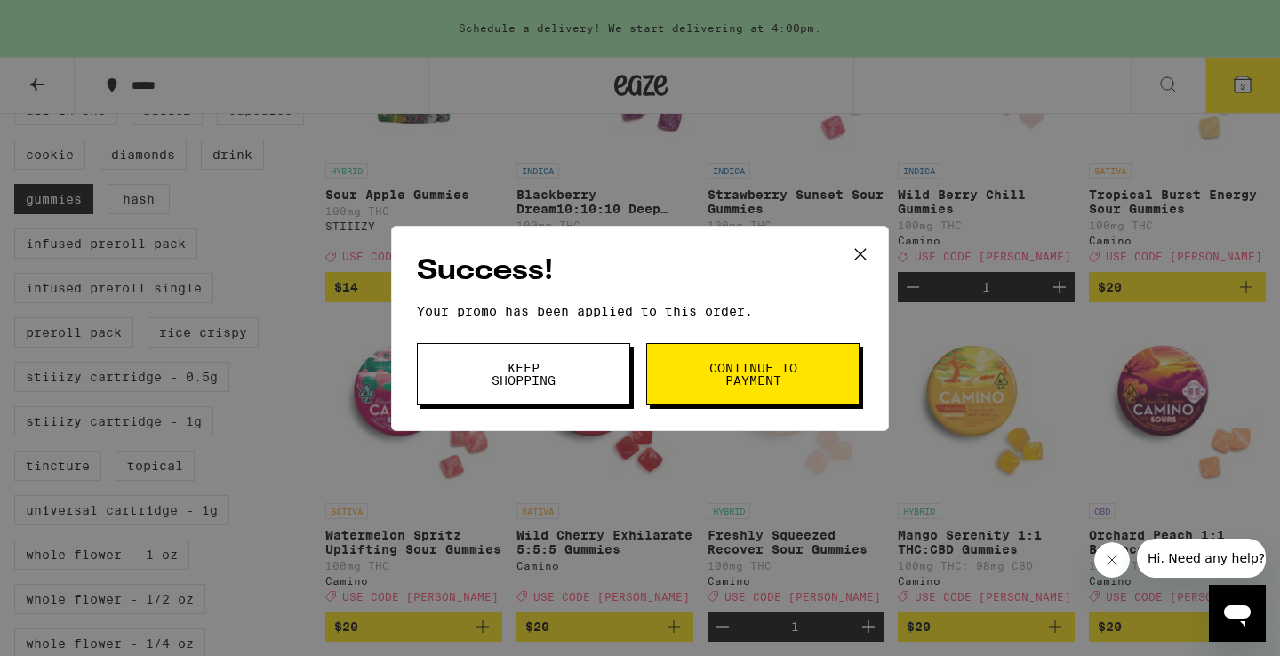
click at [757, 364] on span "Continue to payment" at bounding box center [753, 374] width 91 height 25
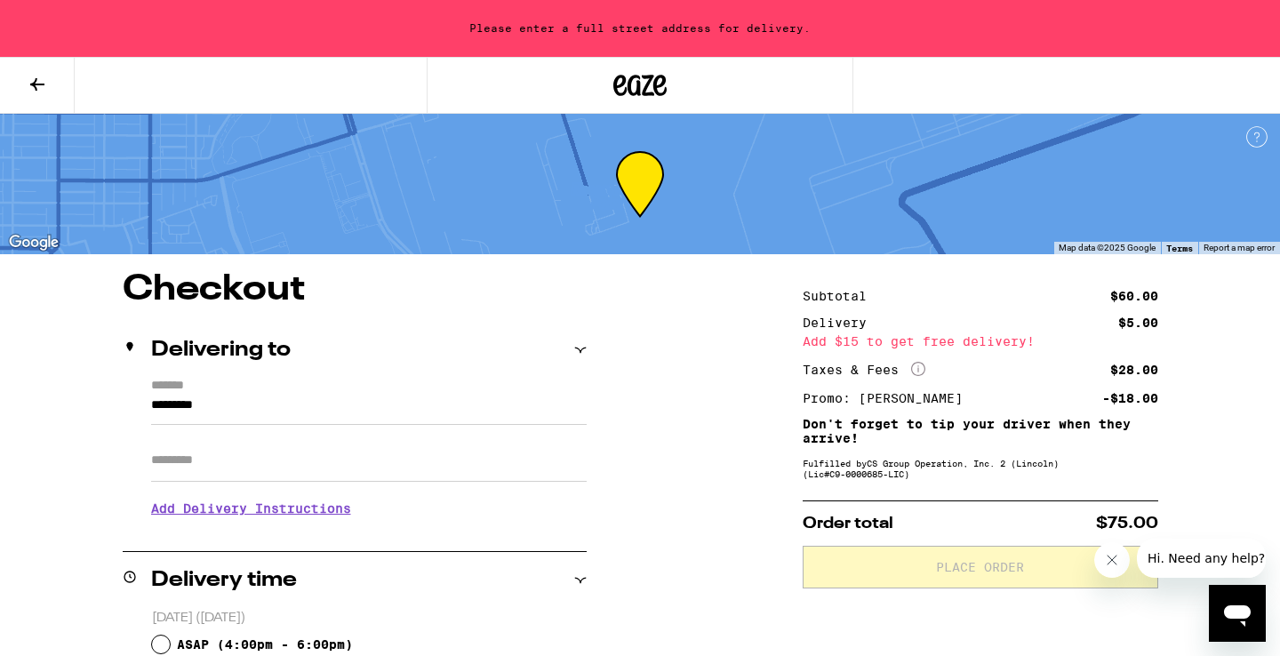
click at [33, 80] on icon at bounding box center [37, 84] width 21 height 21
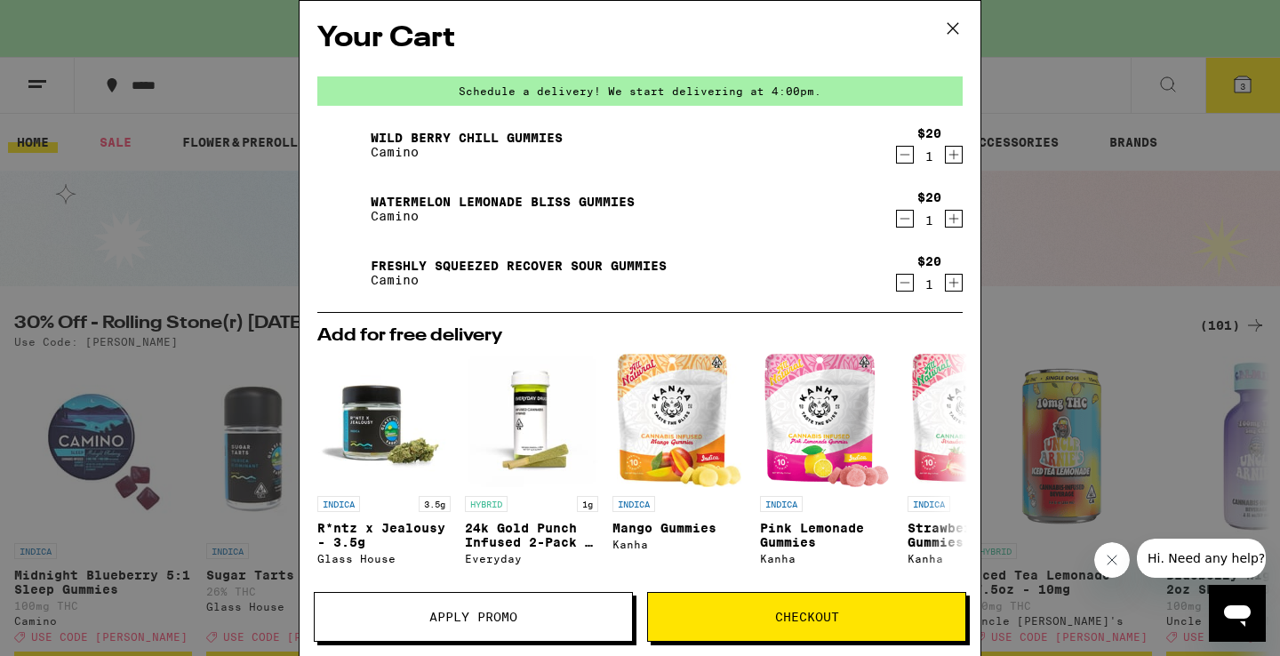
click at [949, 26] on icon at bounding box center [953, 28] width 27 height 27
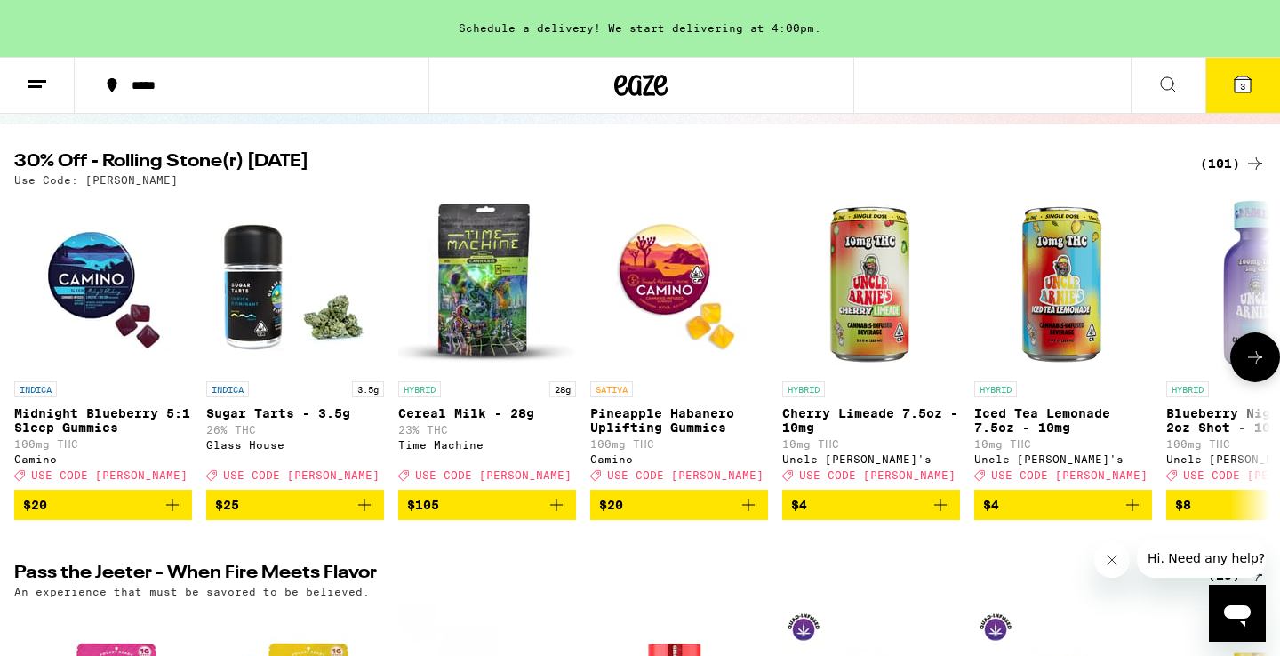
scroll to position [175, 0]
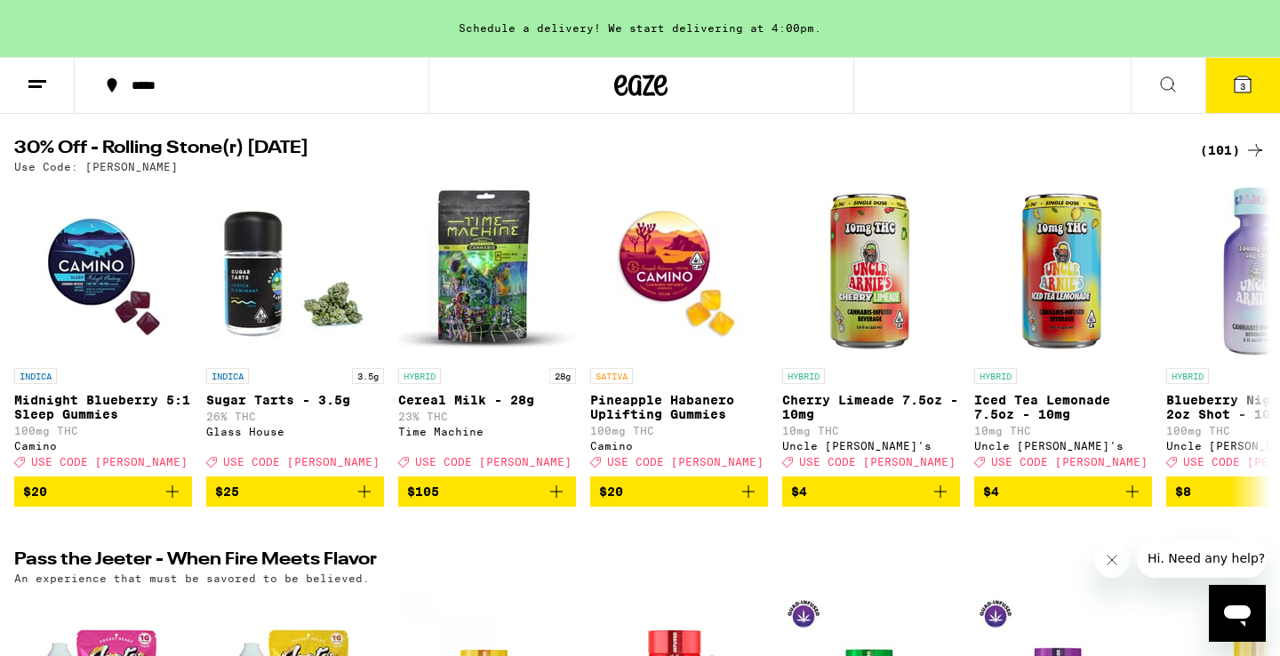
click at [1222, 144] on div "(101)" at bounding box center [1233, 150] width 66 height 21
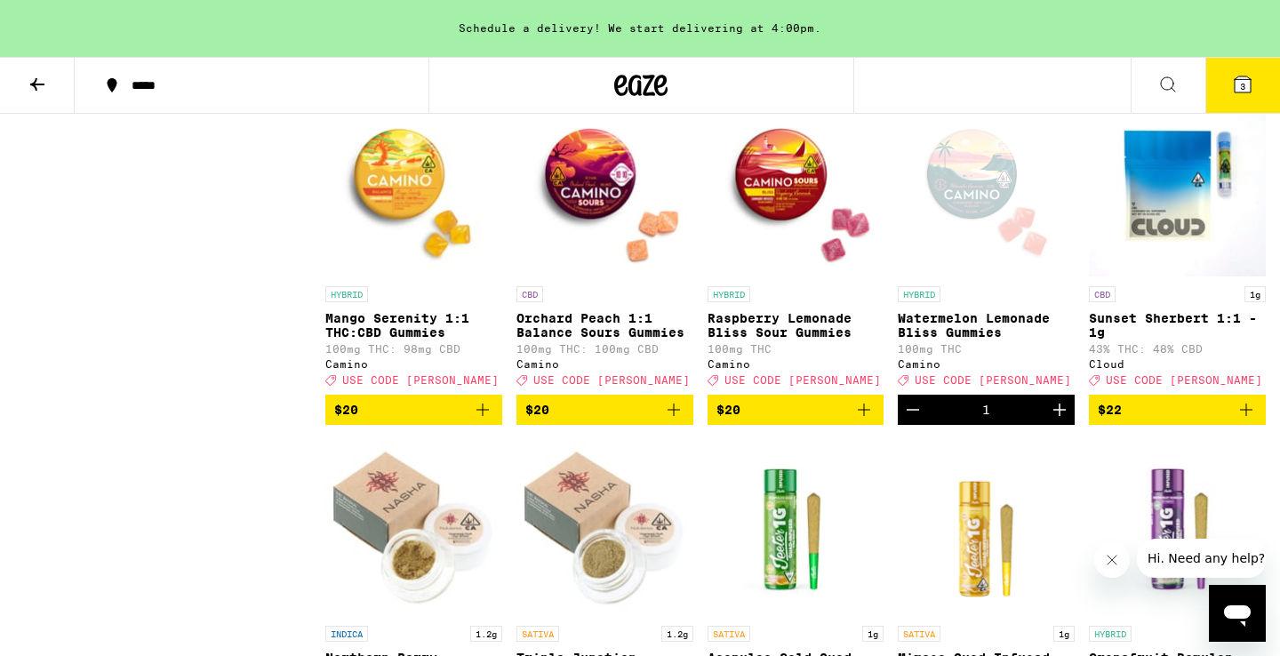
scroll to position [2593, 0]
click at [1061, 421] on icon "Increment" at bounding box center [1059, 409] width 21 height 21
click at [1233, 82] on icon at bounding box center [1242, 84] width 21 height 21
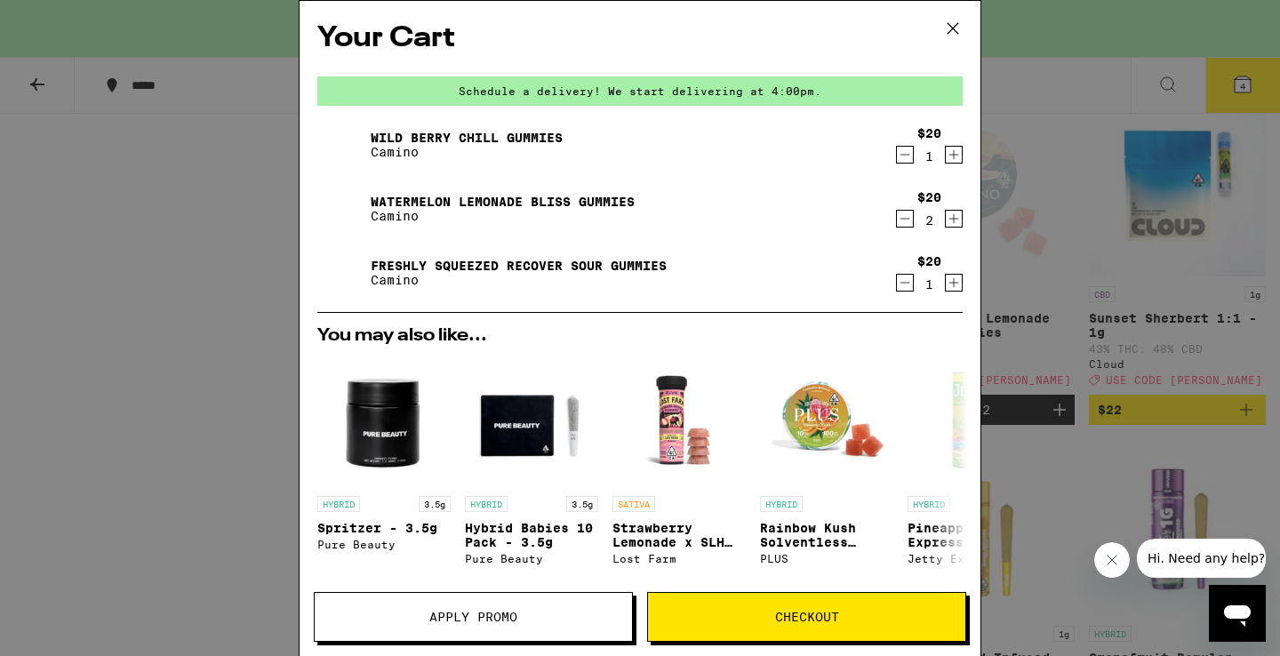
click at [765, 613] on span "Checkout" at bounding box center [806, 617] width 317 height 12
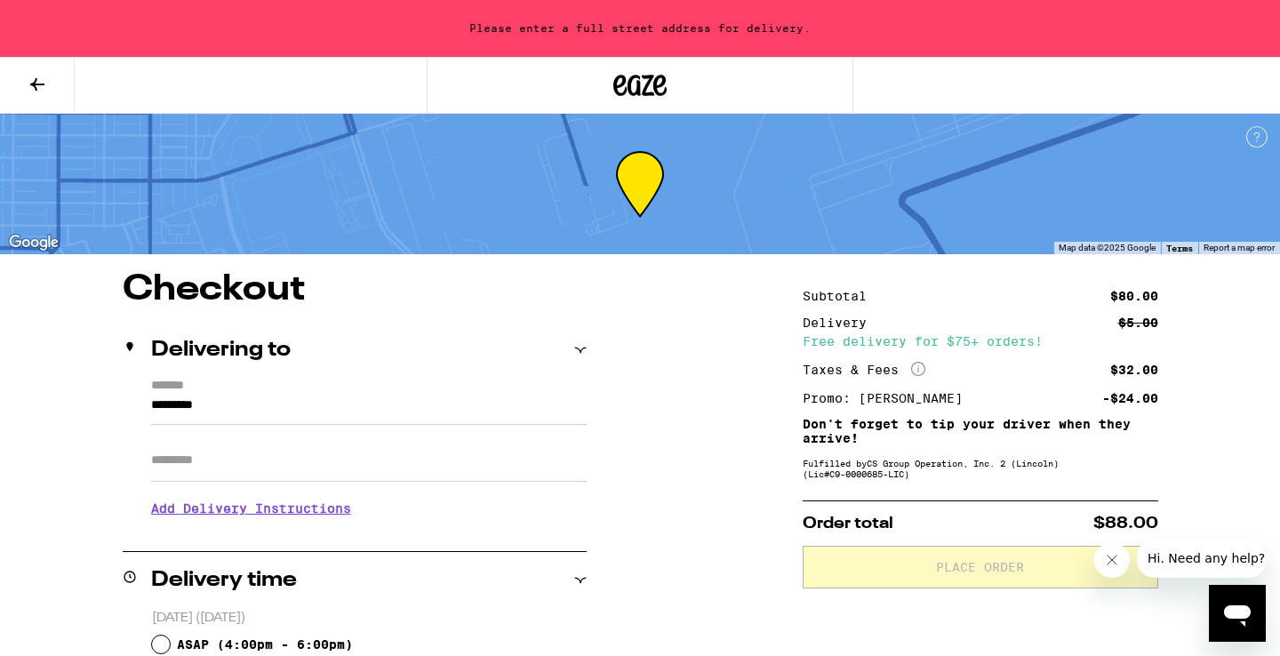
click at [237, 406] on input "*********" at bounding box center [369, 410] width 436 height 30
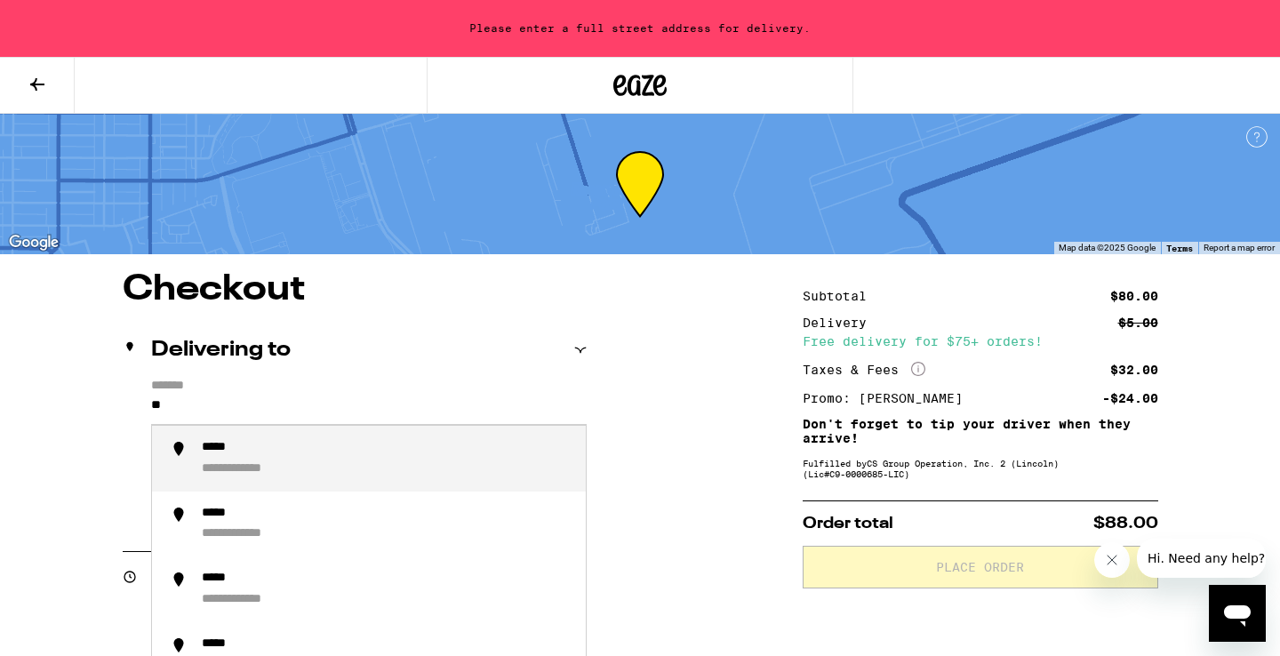
type input "*"
click at [303, 467] on div "**********" at bounding box center [254, 469] width 105 height 16
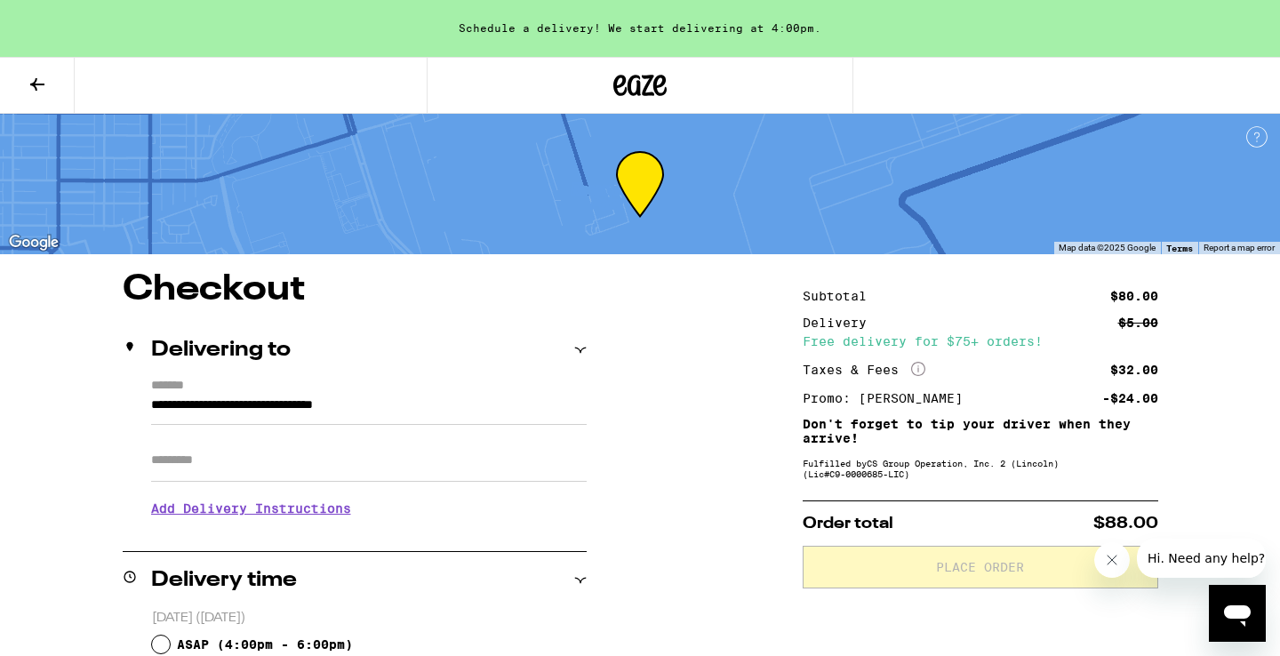
type input "**********"
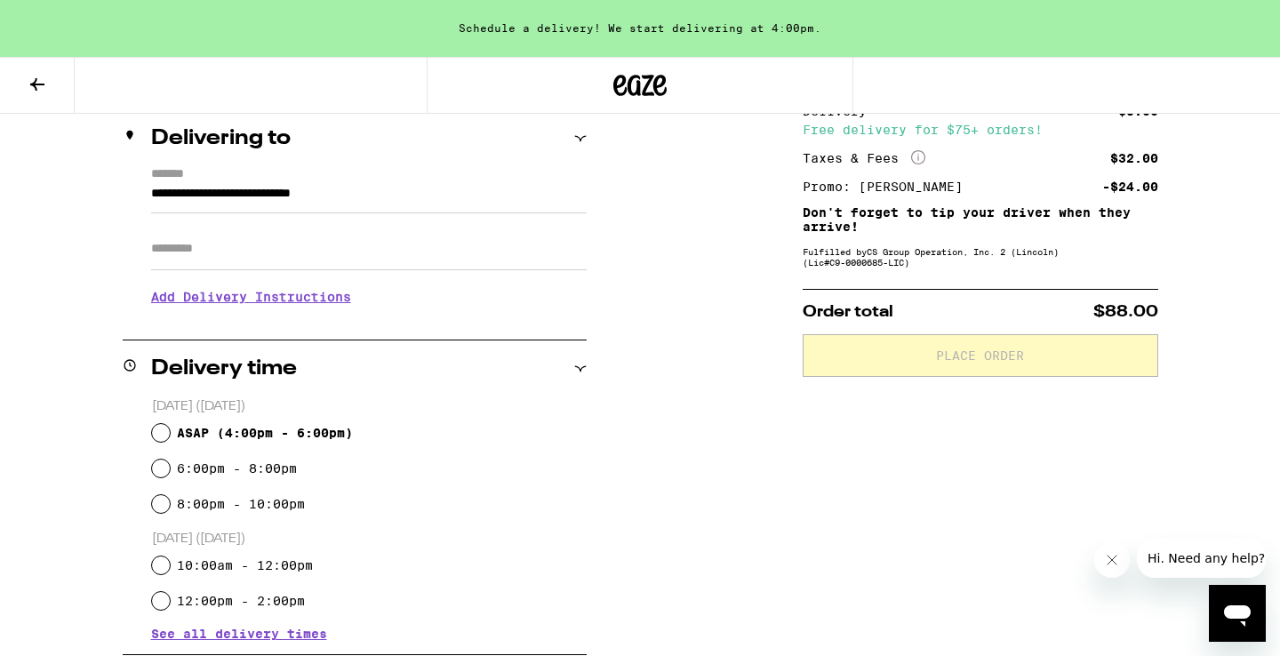
scroll to position [212, 0]
click at [164, 435] on input "ASAP ( 4:00pm - 6:00pm )" at bounding box center [161, 433] width 18 height 18
radio input "true"
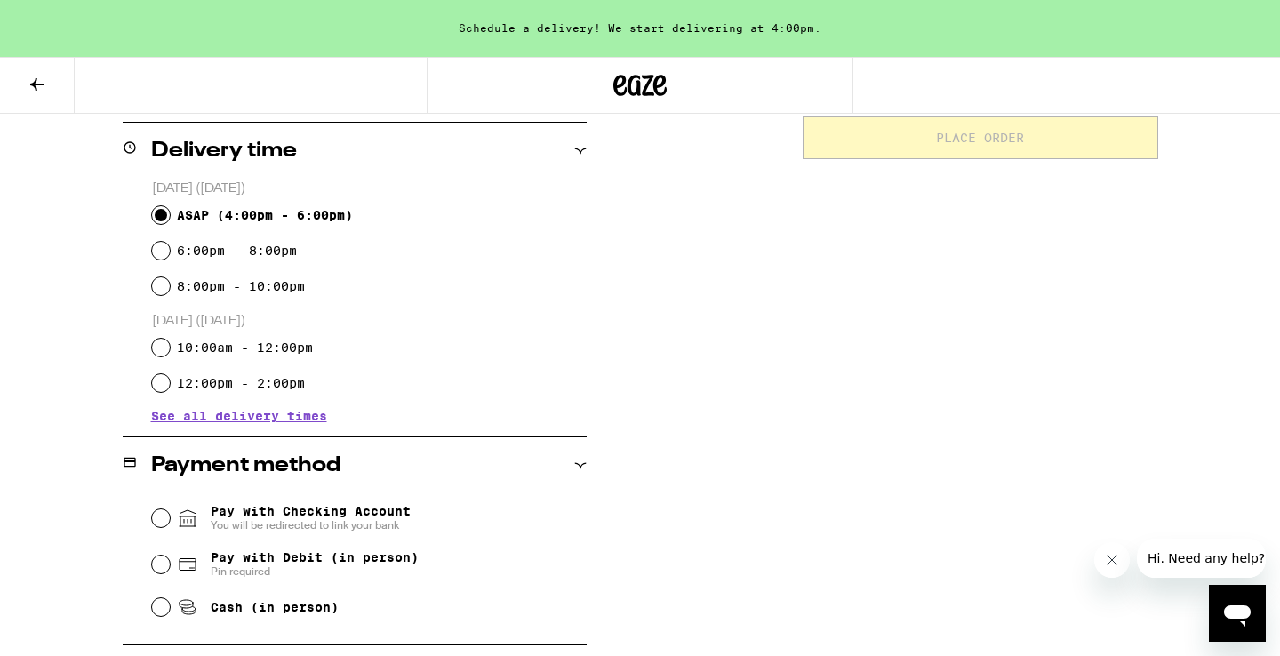
scroll to position [60, 0]
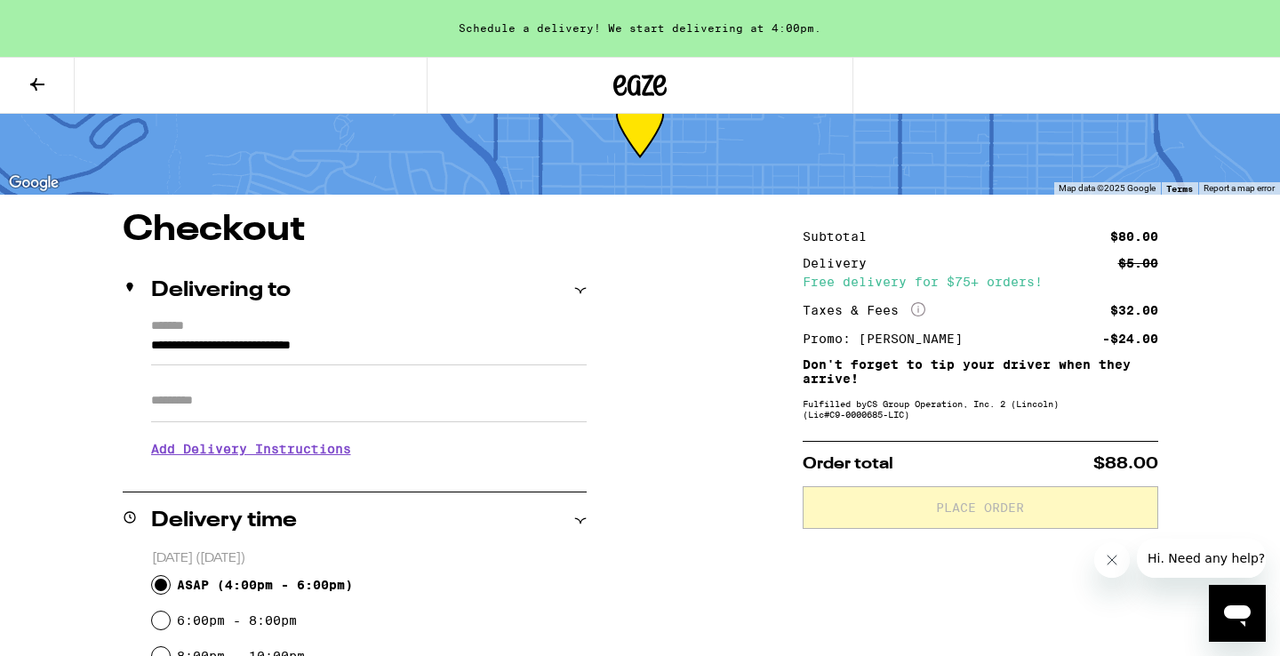
click at [274, 453] on h3 "Add Delivery Instructions" at bounding box center [369, 449] width 436 height 41
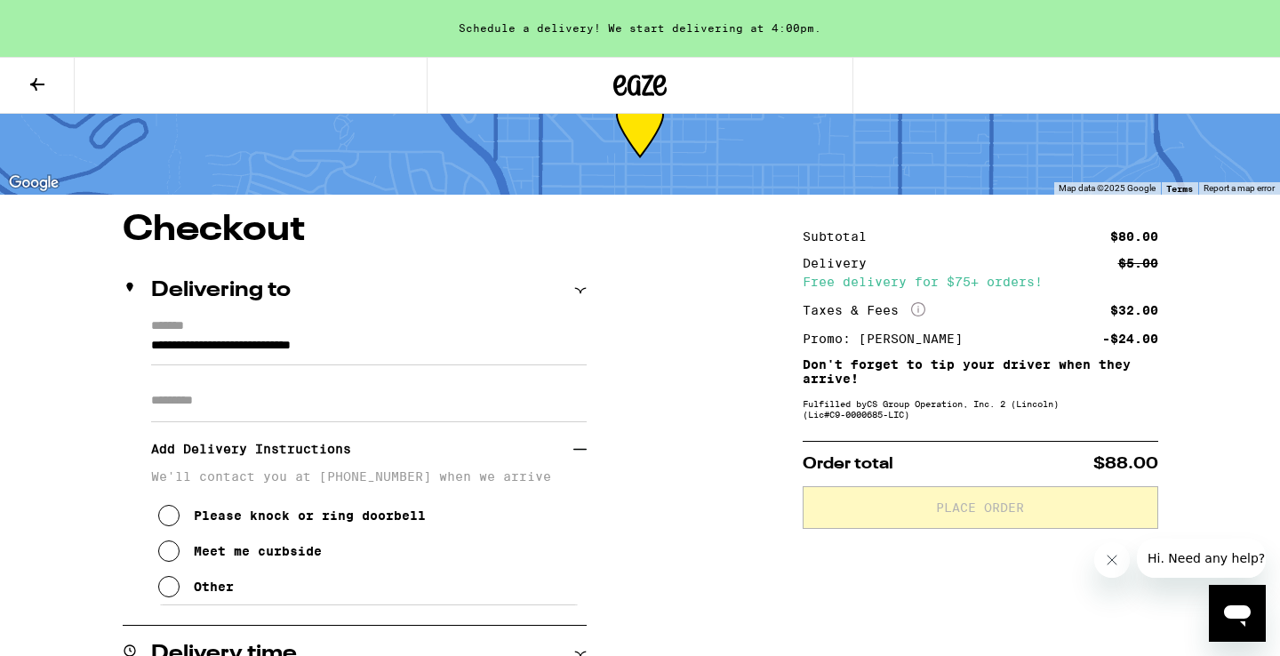
click at [171, 524] on icon at bounding box center [168, 515] width 21 height 21
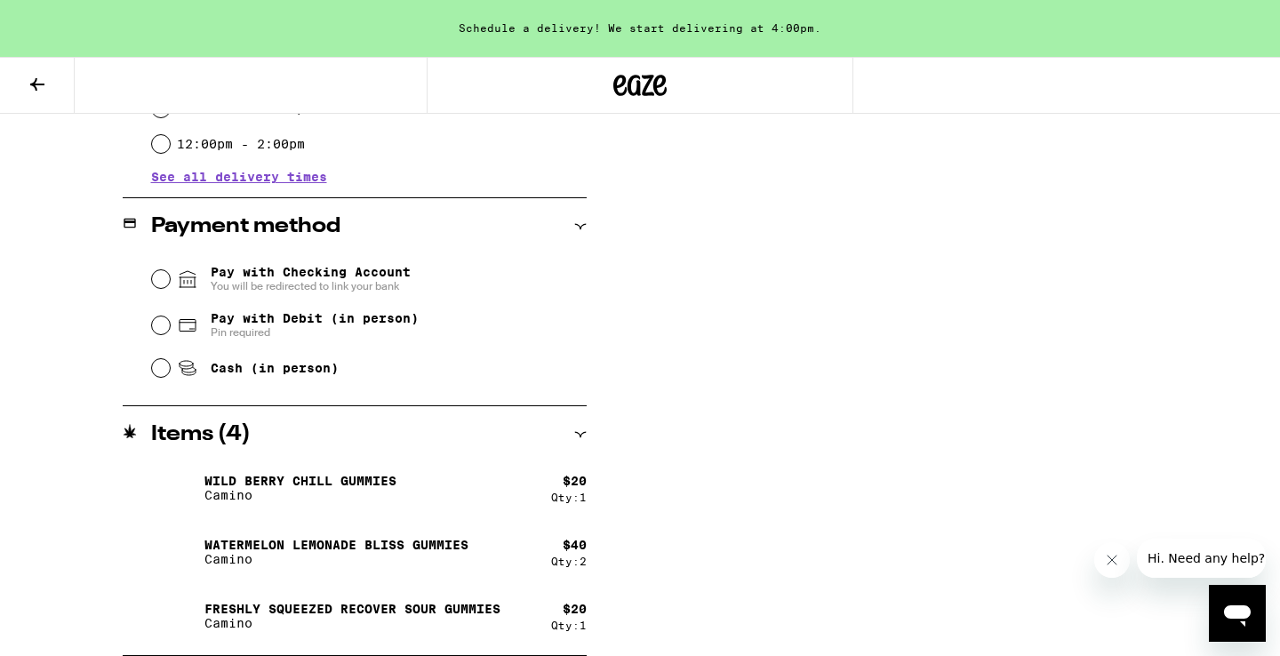
scroll to position [802, 0]
click at [164, 377] on input "Cash (in person)" at bounding box center [161, 368] width 18 height 18
radio input "true"
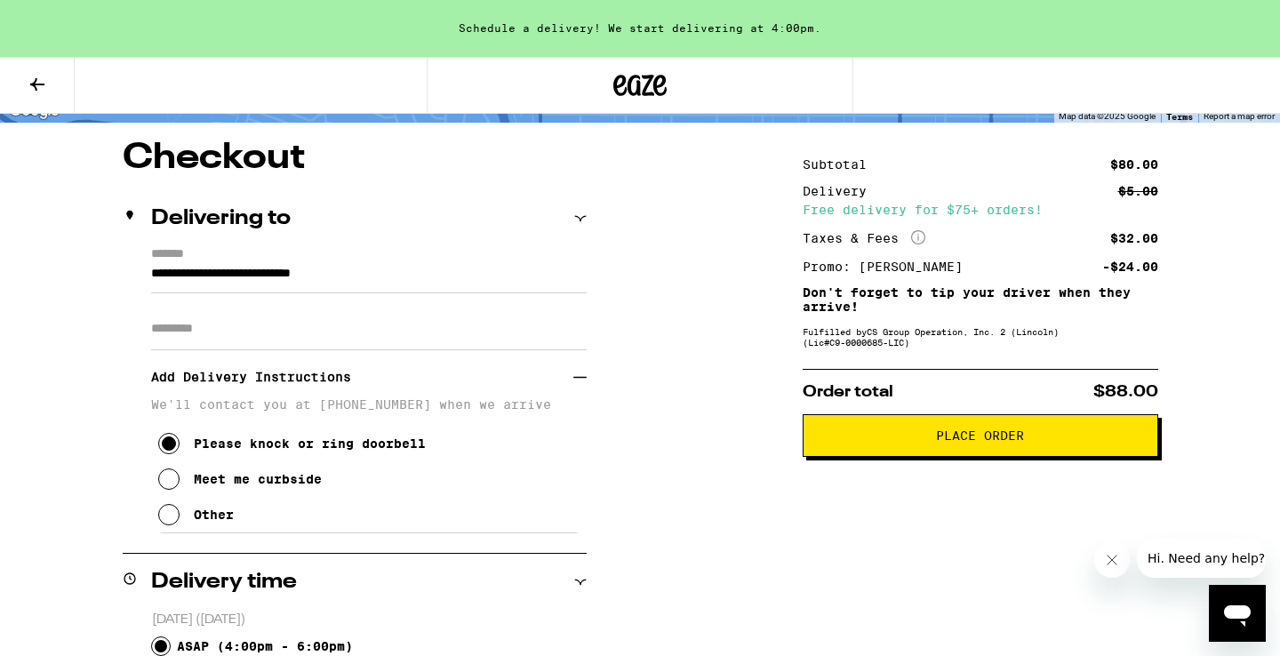
scroll to position [132, 0]
click at [948, 440] on span "Place Order" at bounding box center [980, 435] width 88 height 12
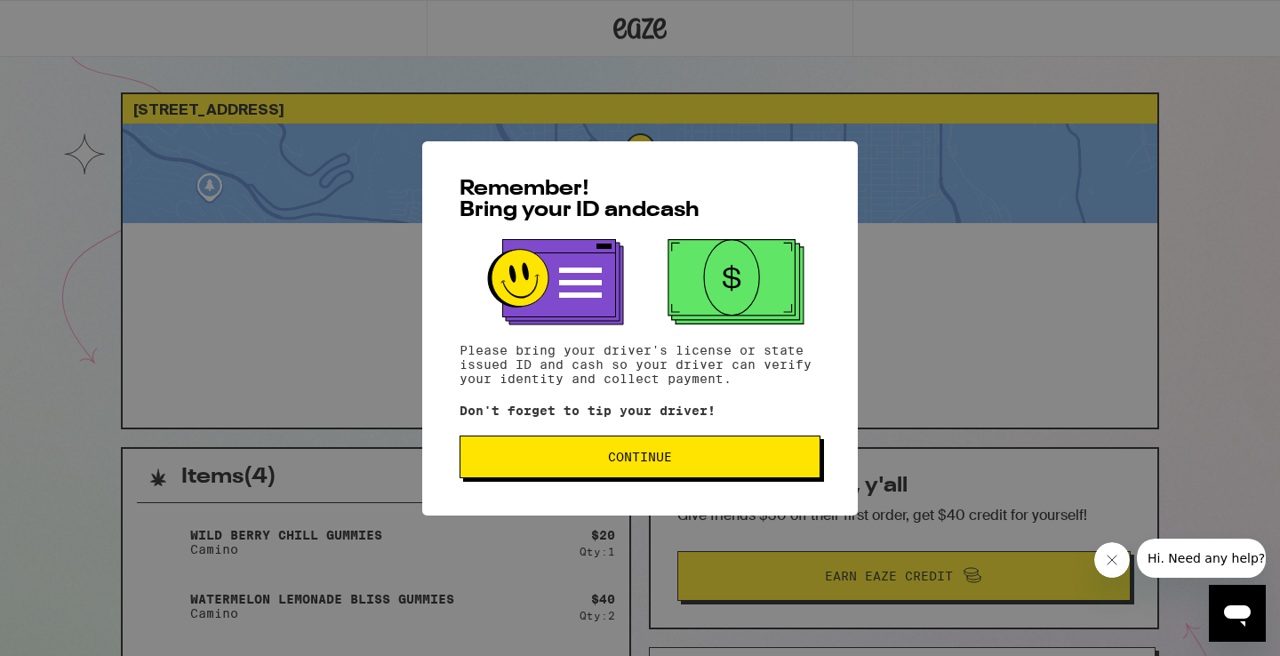
click at [642, 446] on button "Continue" at bounding box center [640, 457] width 361 height 43
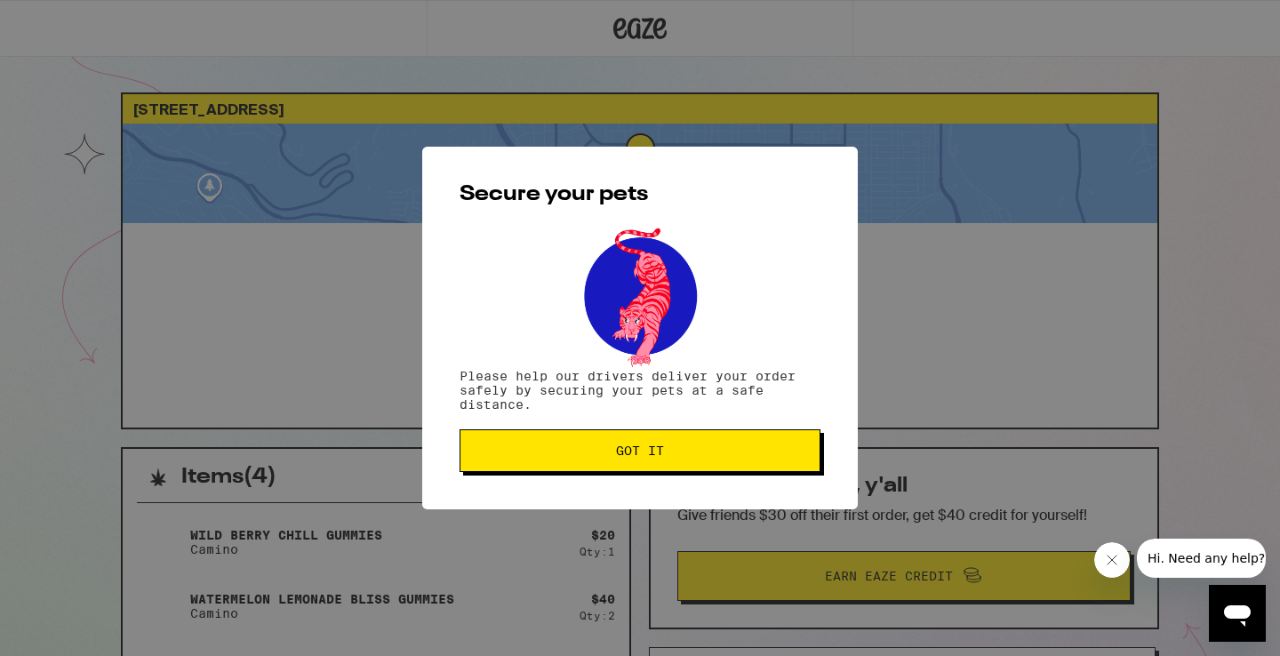
click at [645, 447] on span "Got it" at bounding box center [640, 451] width 48 height 12
